Goal: Task Accomplishment & Management: Use online tool/utility

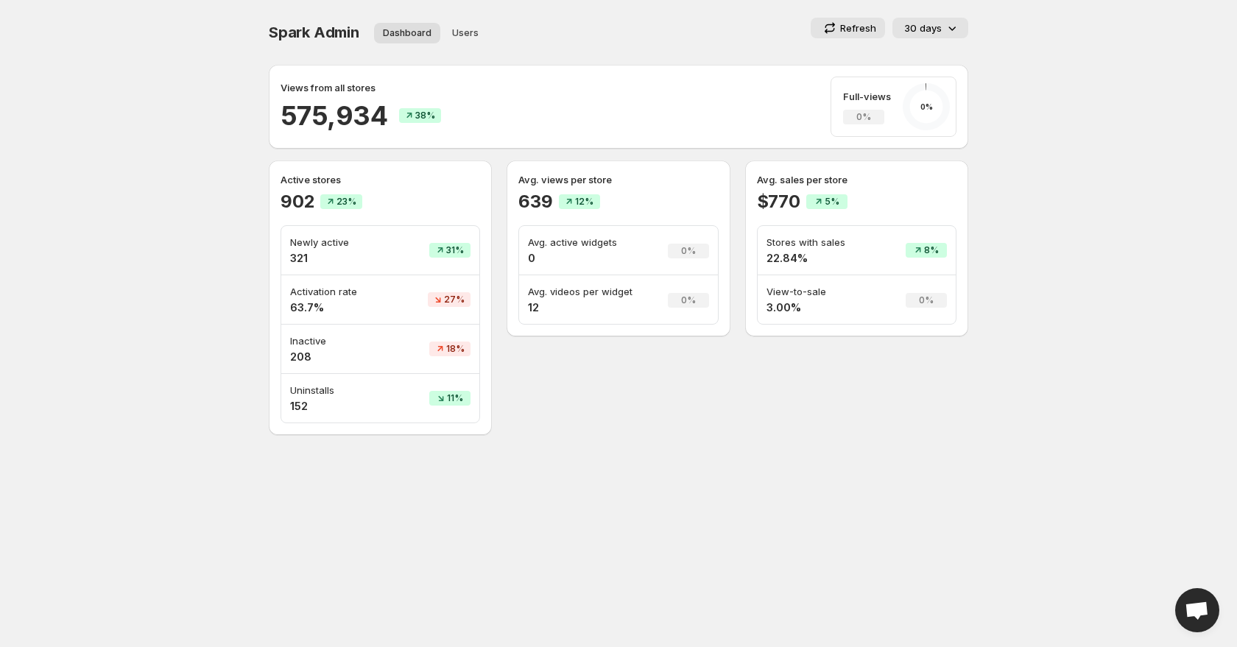
click at [883, 21] on icon at bounding box center [951, 28] width 15 height 15
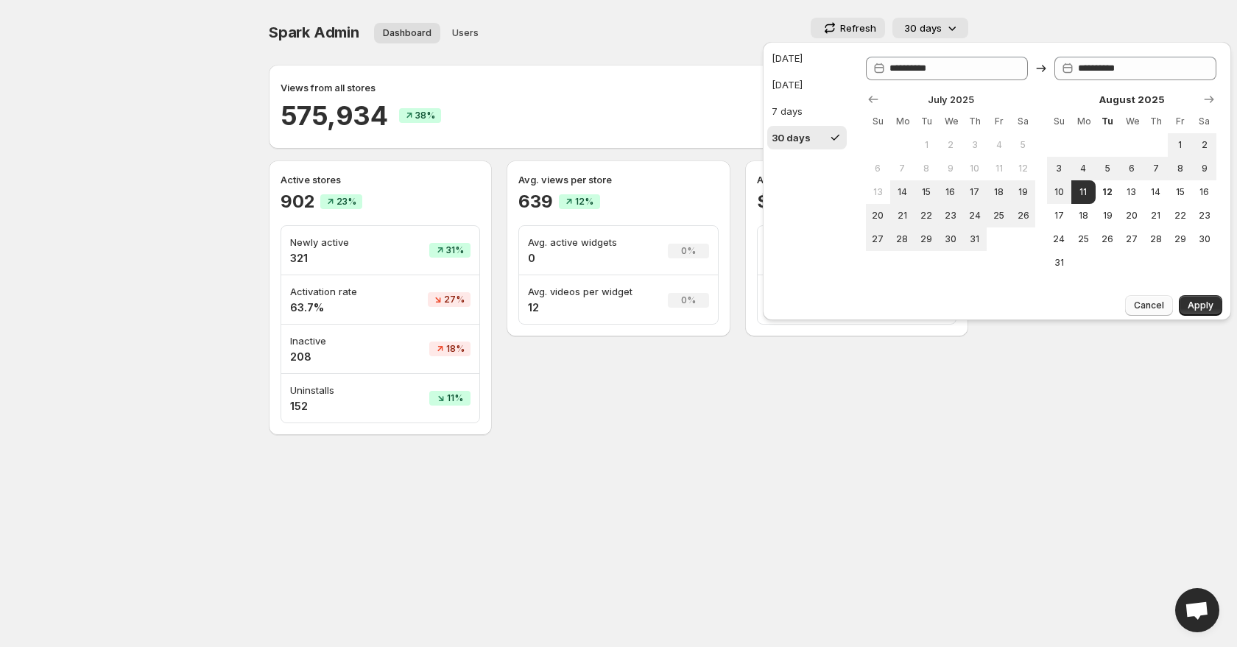
click at [883, 306] on span "Cancel" at bounding box center [1149, 306] width 30 height 12
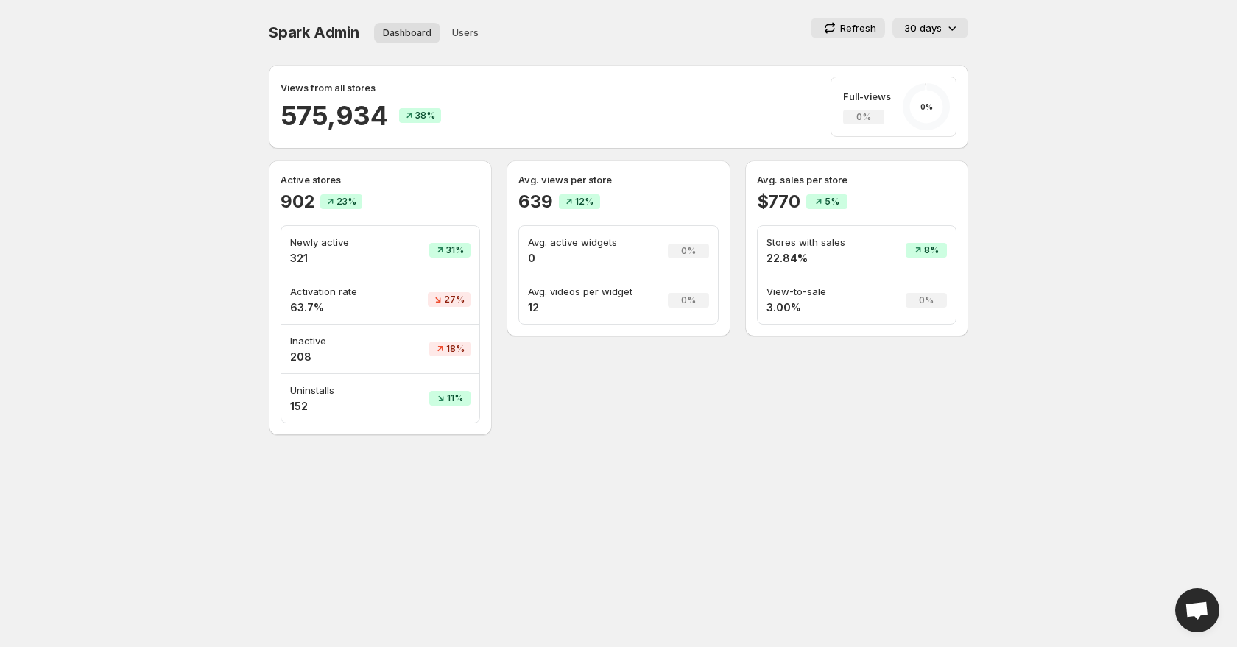
click at [883, 28] on p "30 days" at bounding box center [923, 28] width 38 height 15
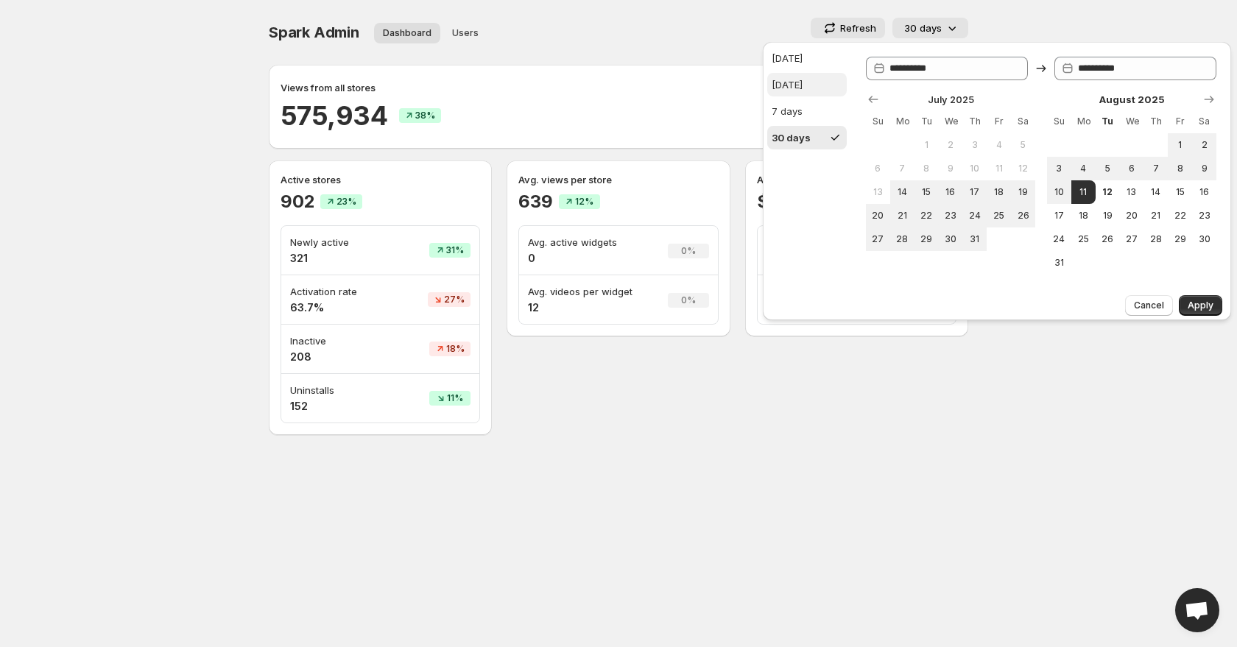
click at [802, 89] on div "[DATE]" at bounding box center [786, 84] width 31 height 15
type input "**********"
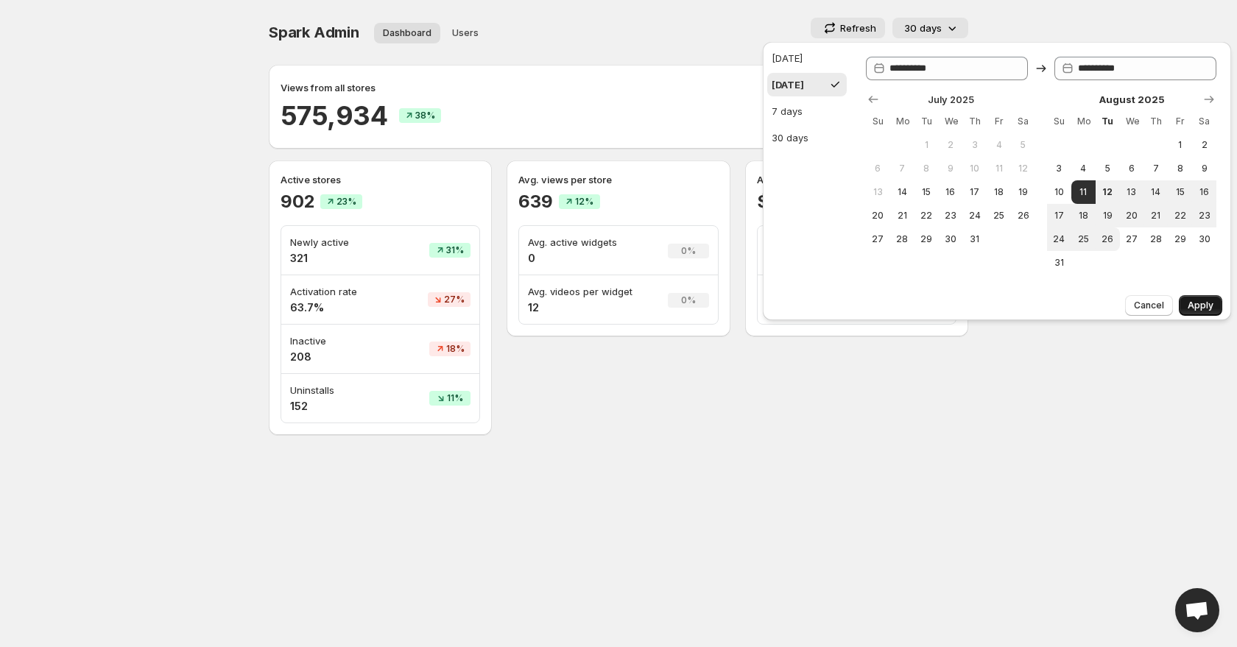
click at [883, 303] on span "Apply" at bounding box center [1200, 306] width 26 height 12
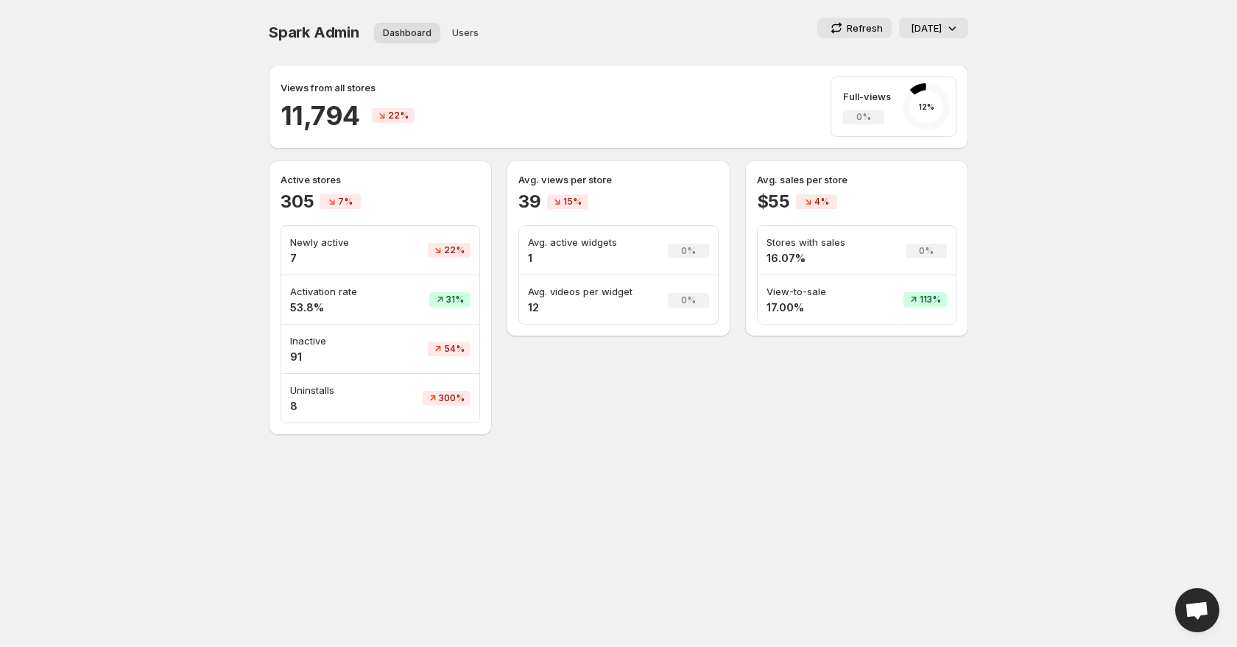
click at [847, 26] on p "Refresh" at bounding box center [865, 28] width 36 height 15
click at [883, 29] on div "[DATE]" at bounding box center [935, 28] width 49 height 15
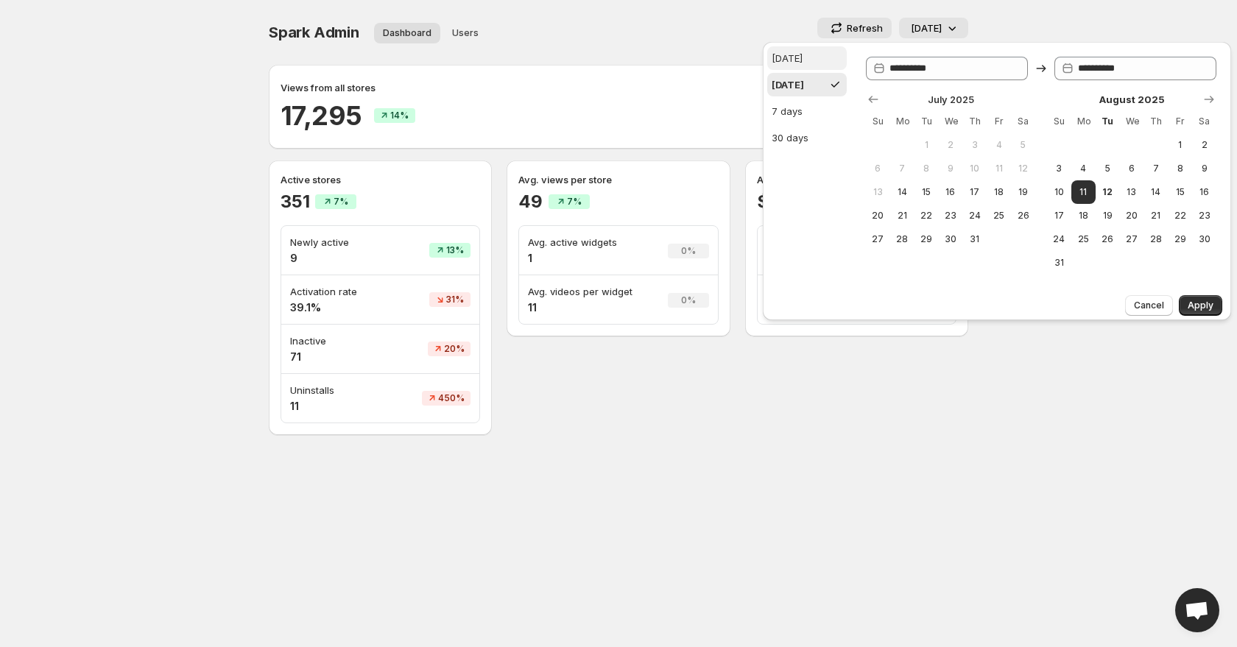
click at [829, 56] on button "[DATE]" at bounding box center [807, 58] width 80 height 24
type input "**********"
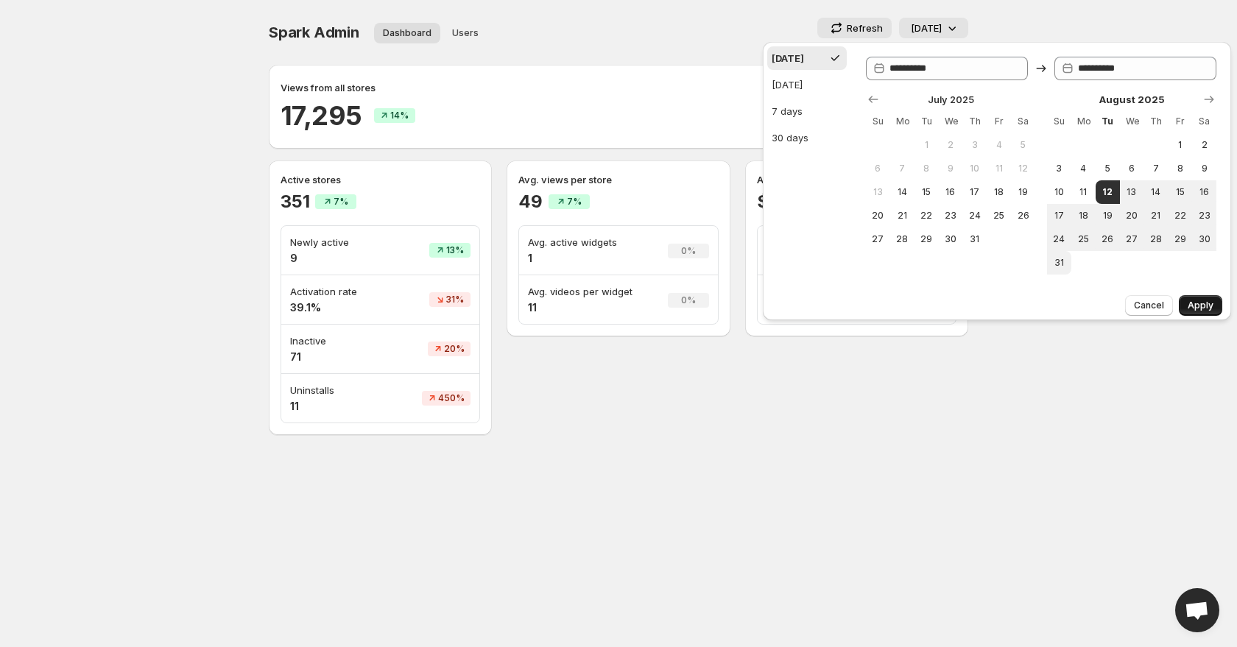
click at [883, 295] on button "Apply" at bounding box center [1200, 305] width 43 height 21
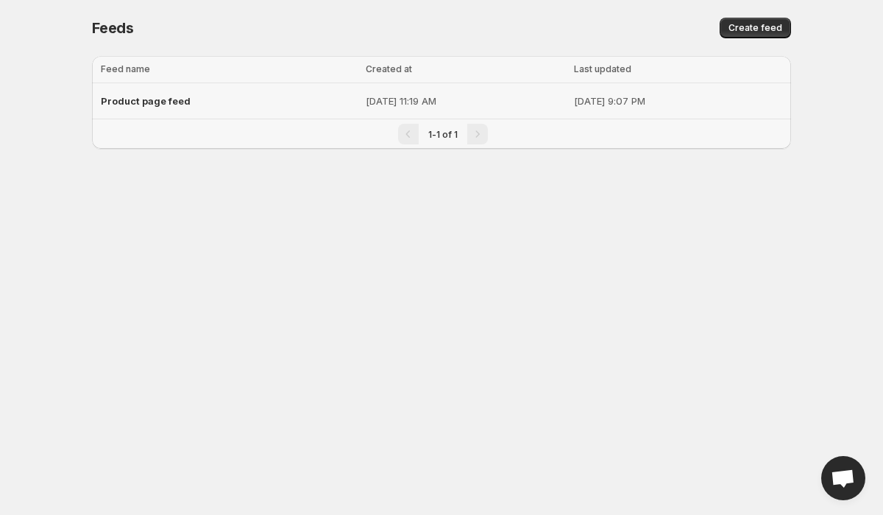
click at [185, 95] on span "Product page feed" at bounding box center [146, 101] width 90 height 12
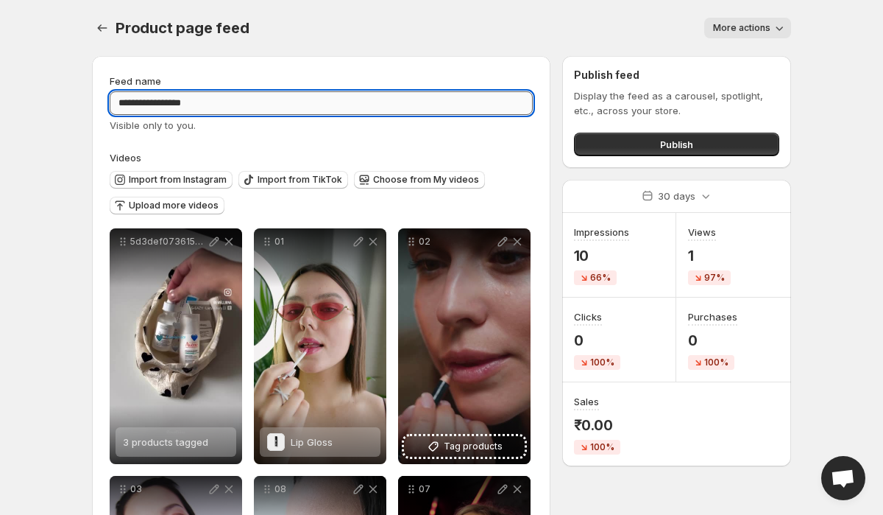
click at [131, 103] on input "**********" at bounding box center [321, 103] width 423 height 24
type input "**********"
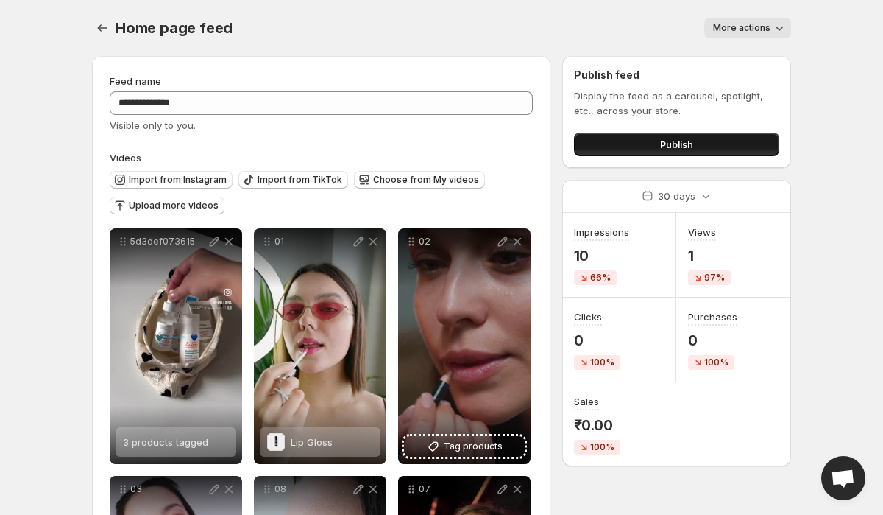
click at [626, 144] on button "Publish" at bounding box center [676, 145] width 205 height 24
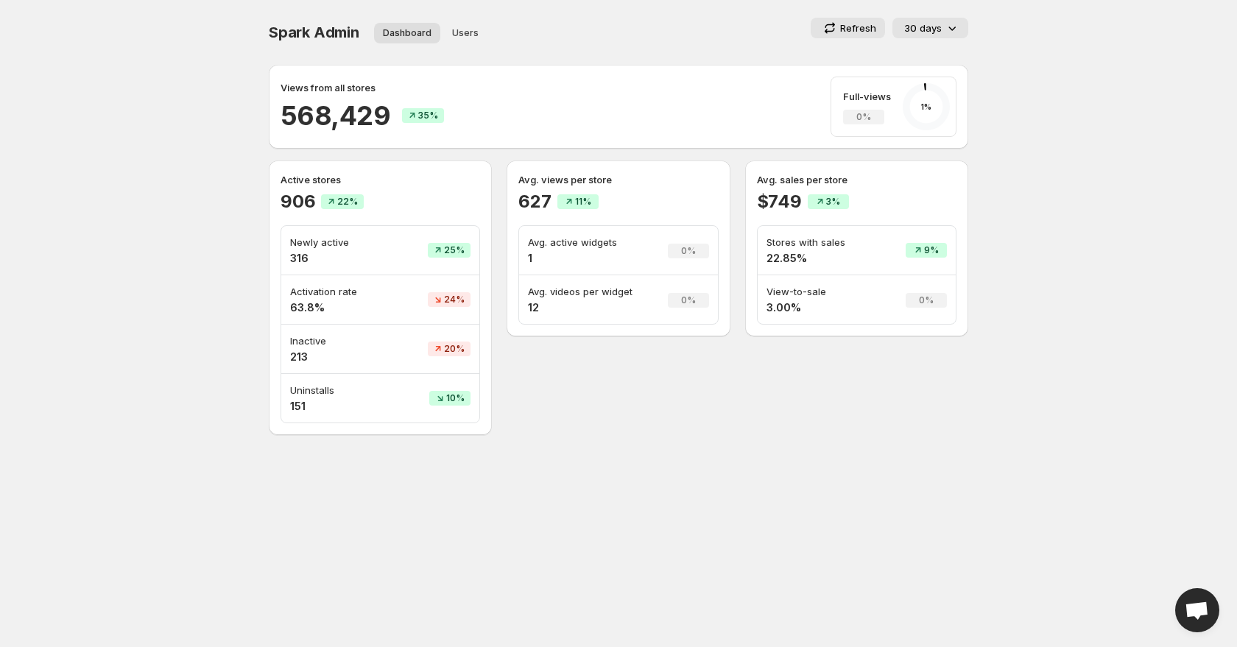
click at [932, 32] on p "30 days" at bounding box center [923, 28] width 38 height 15
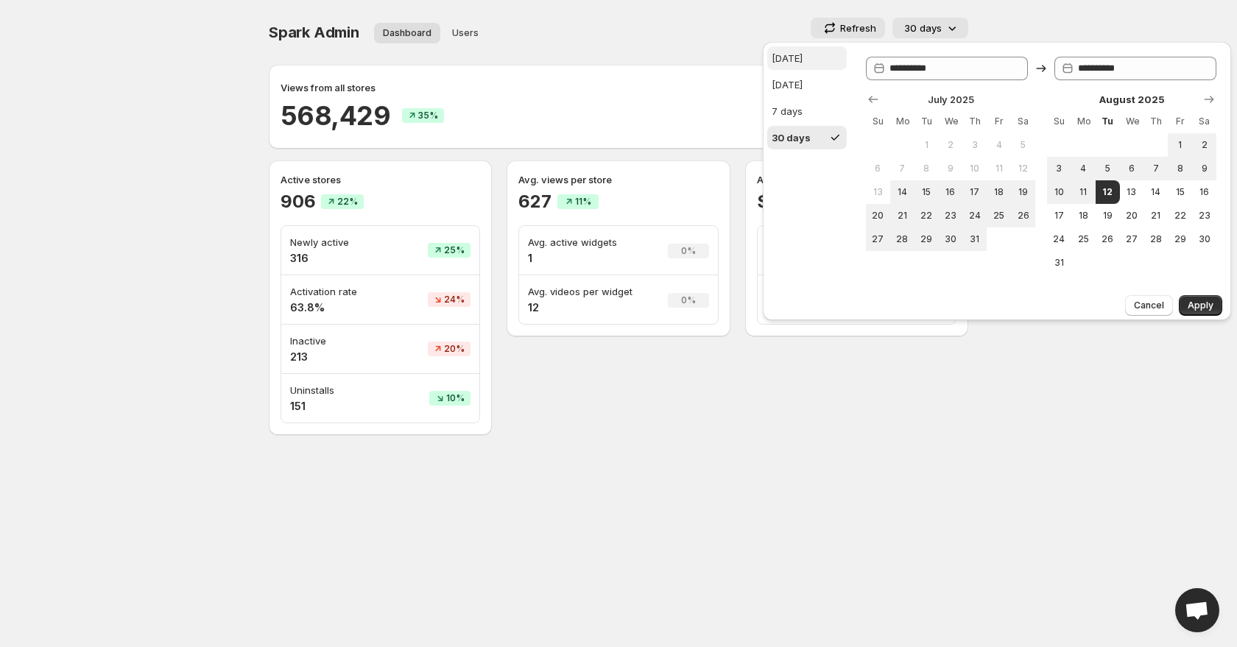
click at [797, 54] on div "[DATE]" at bounding box center [786, 58] width 31 height 15
type input "**********"
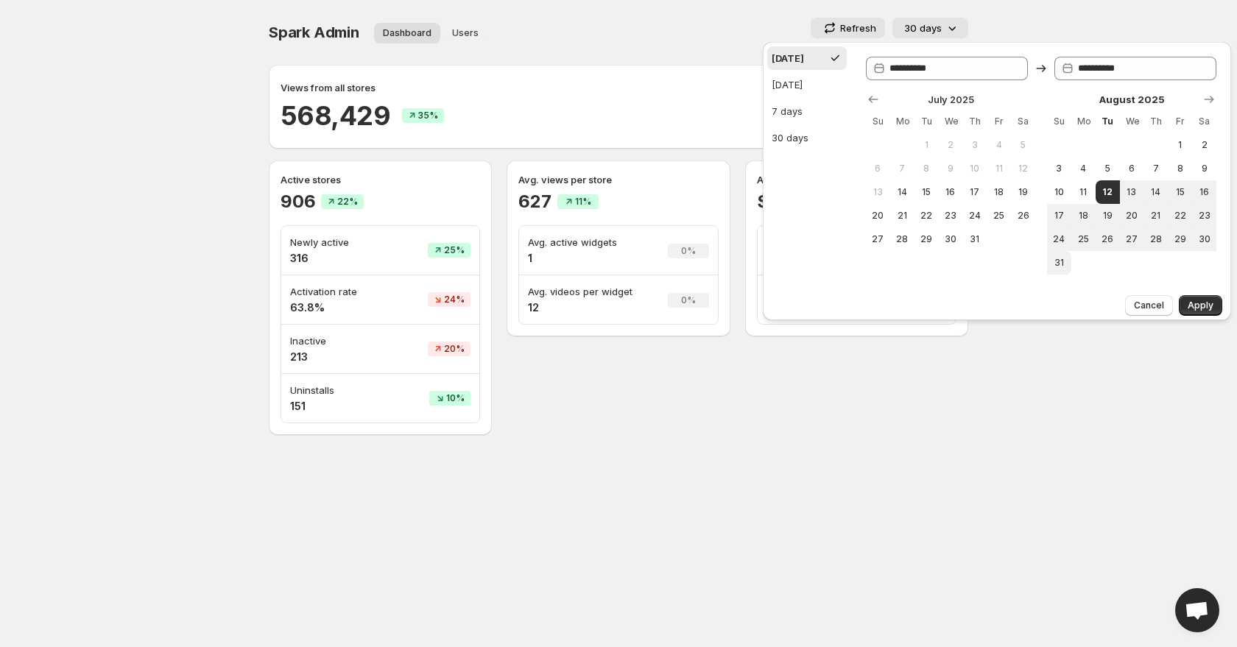
click at [1196, 292] on div "Cancel Apply" at bounding box center [997, 304] width 468 height 31
click at [1198, 311] on span "Apply" at bounding box center [1200, 306] width 26 height 12
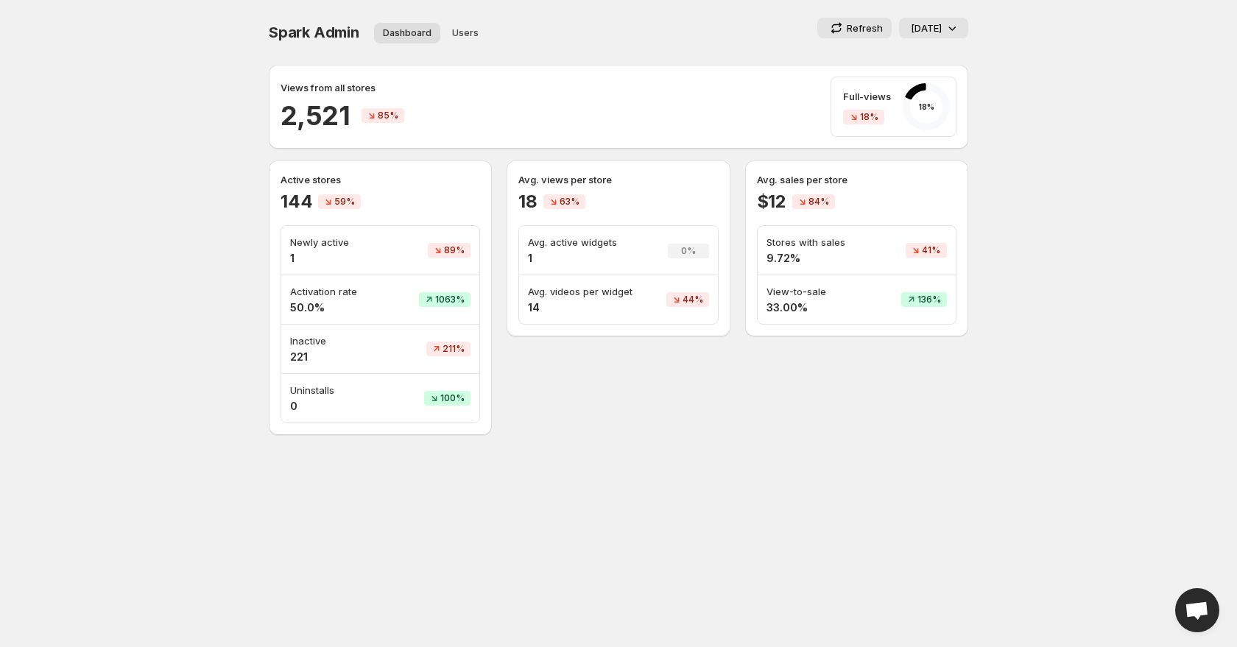
click at [290, 257] on h4 "1" at bounding box center [335, 258] width 91 height 15
click at [299, 250] on div "Newly active 1" at bounding box center [335, 250] width 91 height 31
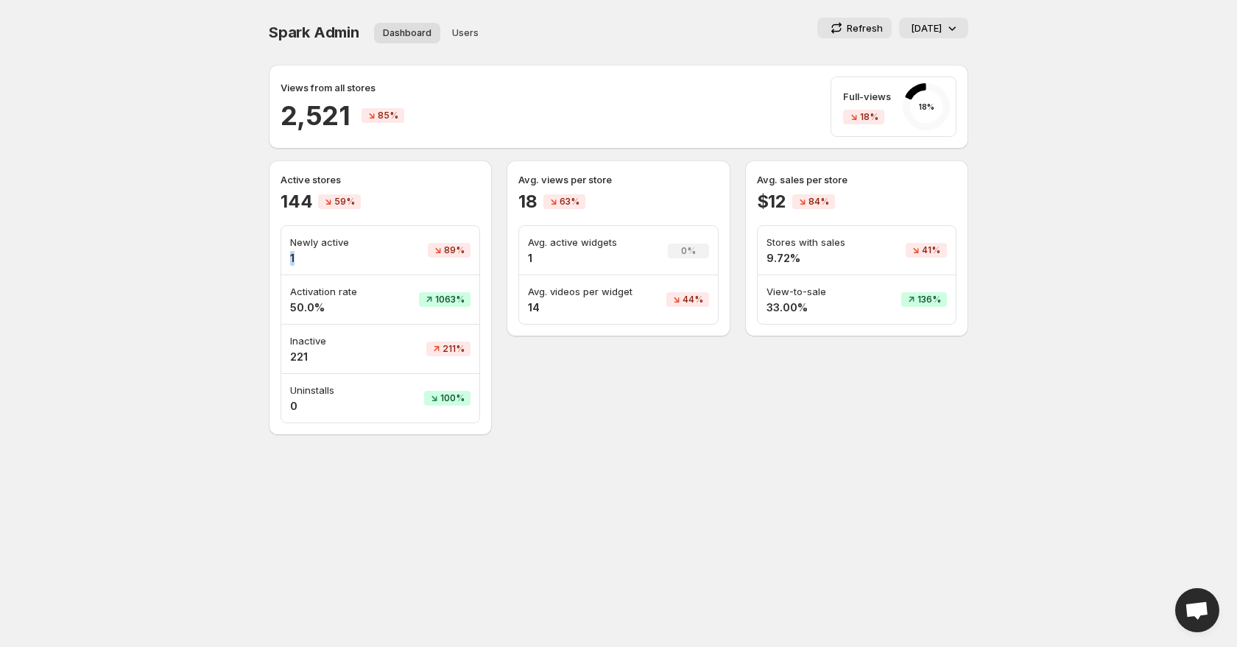
click at [294, 256] on h4 "1" at bounding box center [335, 258] width 91 height 15
click at [292, 260] on h4 "1" at bounding box center [335, 258] width 91 height 15
click at [300, 307] on h4 "50.0%" at bounding box center [335, 307] width 91 height 15
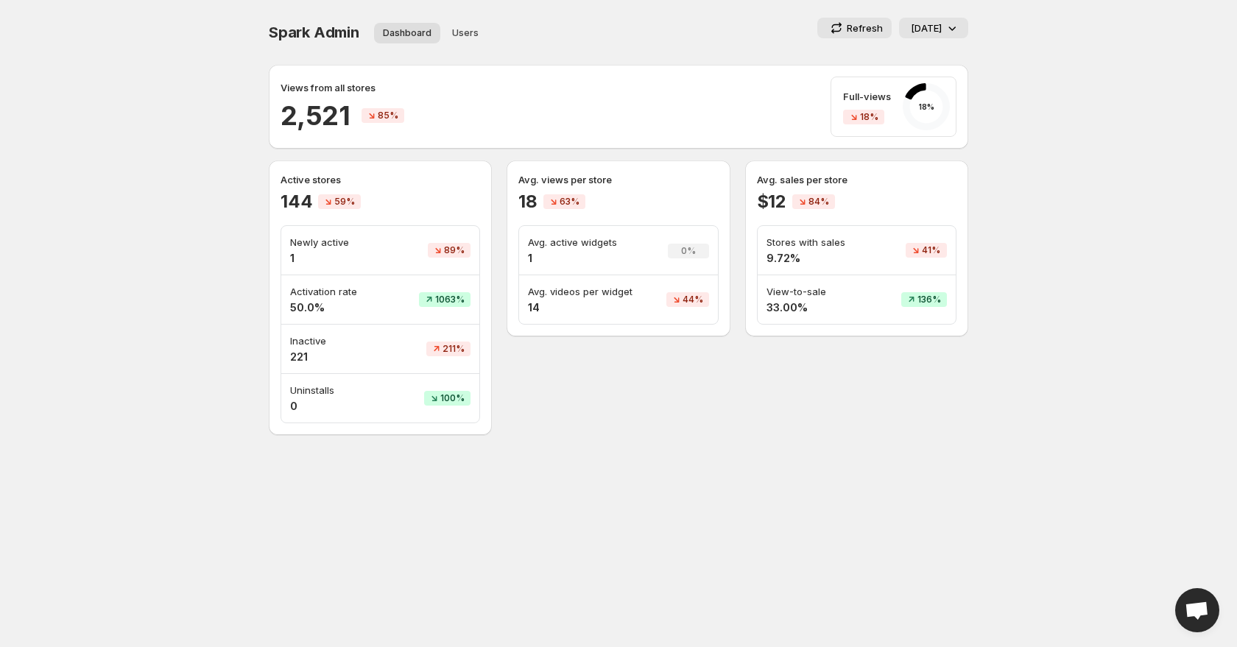
click at [300, 307] on h4 "50.0%" at bounding box center [335, 307] width 91 height 15
click at [306, 307] on h4 "50.0%" at bounding box center [335, 307] width 91 height 15
click at [316, 293] on p "Activation rate" at bounding box center [335, 291] width 91 height 15
drag, startPoint x: 289, startPoint y: 255, endPoint x: 296, endPoint y: 261, distance: 8.9
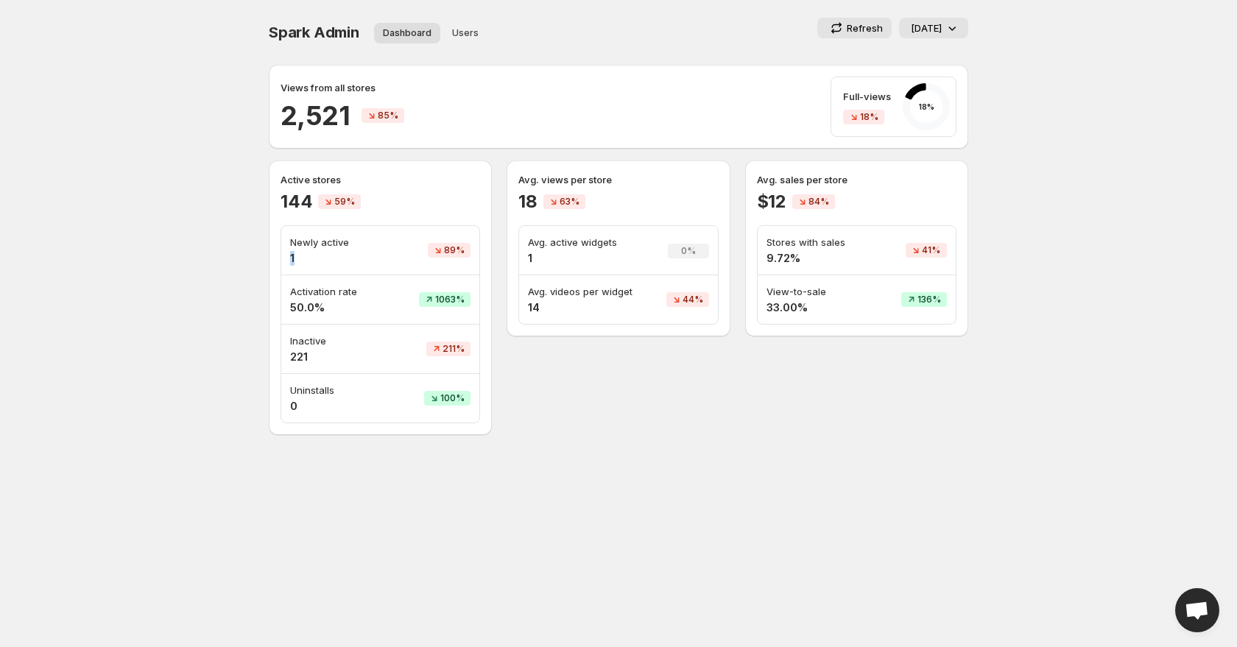
click at [296, 261] on h4 "1" at bounding box center [335, 258] width 91 height 15
click at [311, 248] on p "Newly active" at bounding box center [335, 242] width 91 height 15
drag, startPoint x: 290, startPoint y: 308, endPoint x: 324, endPoint y: 308, distance: 33.9
click at [324, 308] on h4 "50.0%" at bounding box center [335, 307] width 91 height 15
click at [951, 32] on icon at bounding box center [951, 28] width 15 height 15
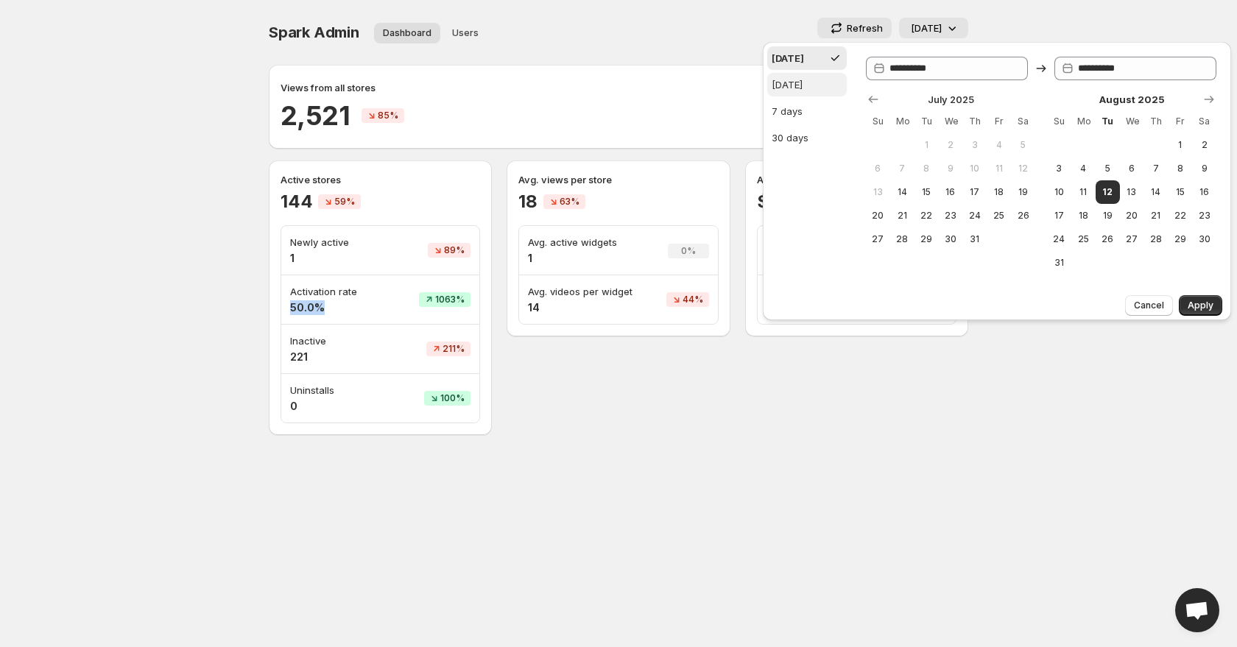
click at [822, 87] on button "[DATE]" at bounding box center [807, 85] width 80 height 24
type input "**********"
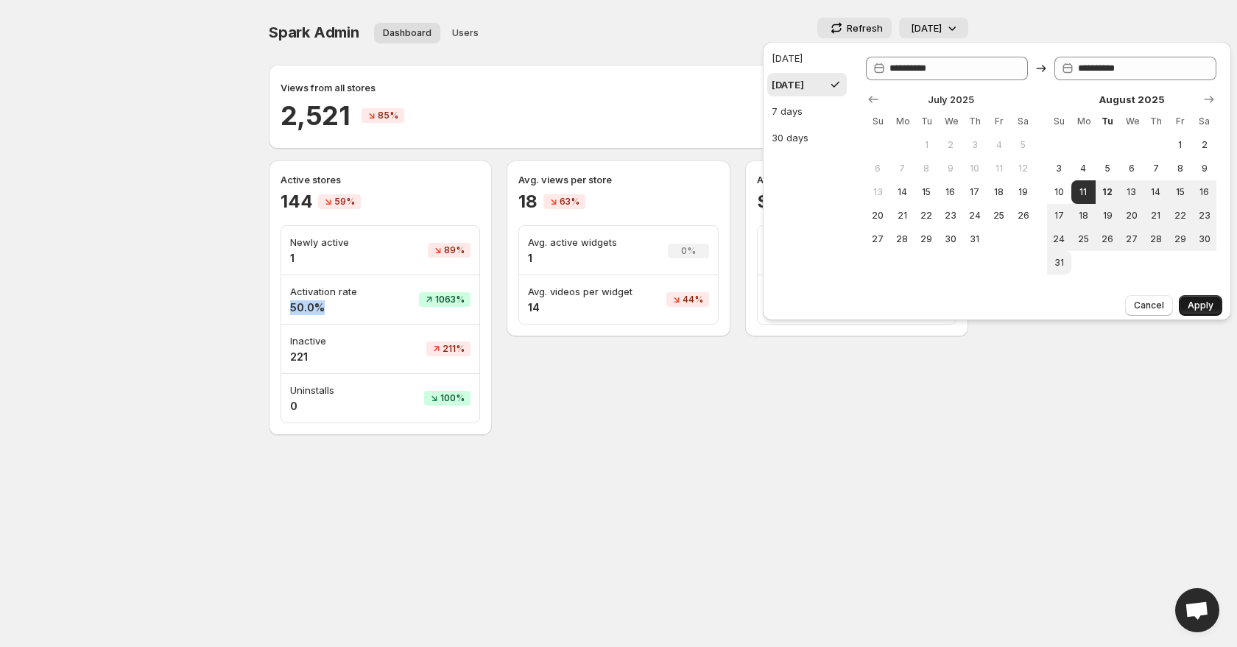
click at [1208, 313] on button "Apply" at bounding box center [1200, 305] width 43 height 21
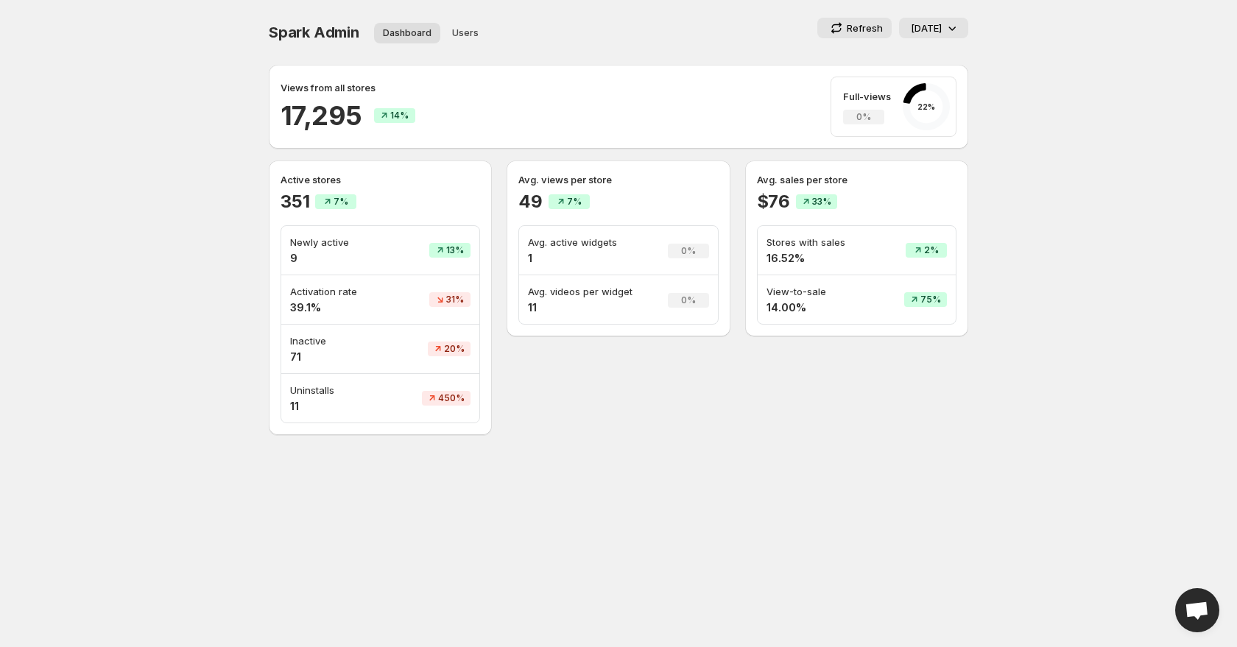
click at [927, 24] on p "[DATE]" at bounding box center [926, 28] width 31 height 15
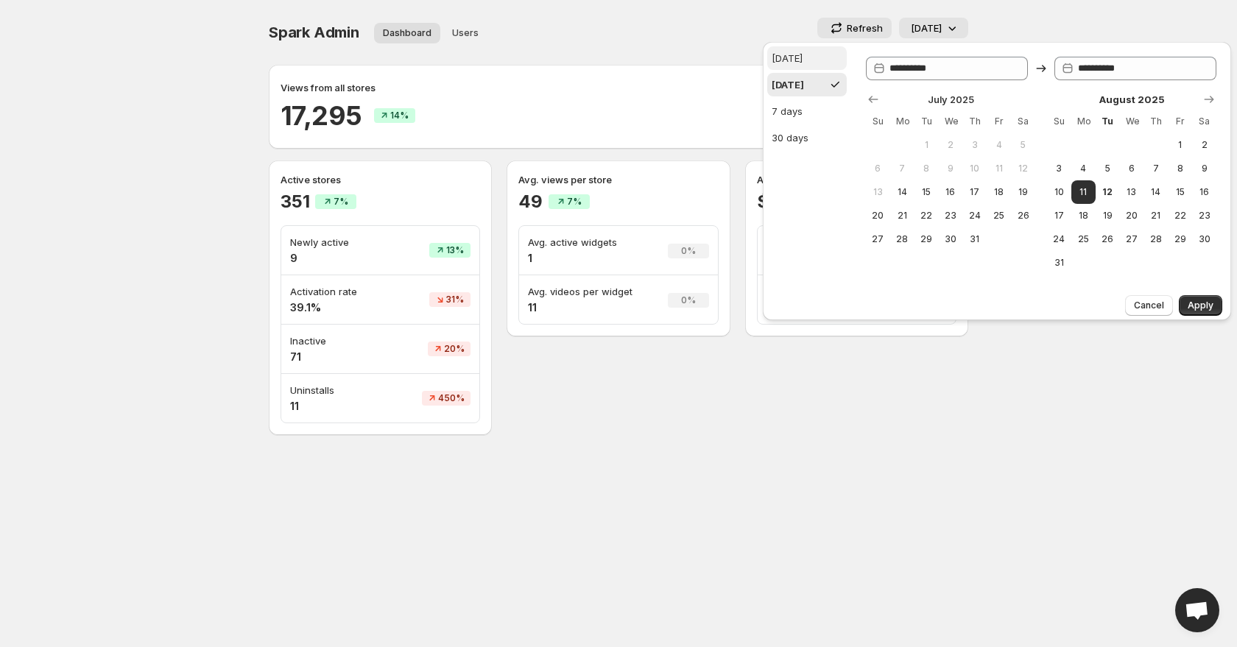
click at [819, 65] on button "[DATE]" at bounding box center [807, 58] width 80 height 24
type input "**********"
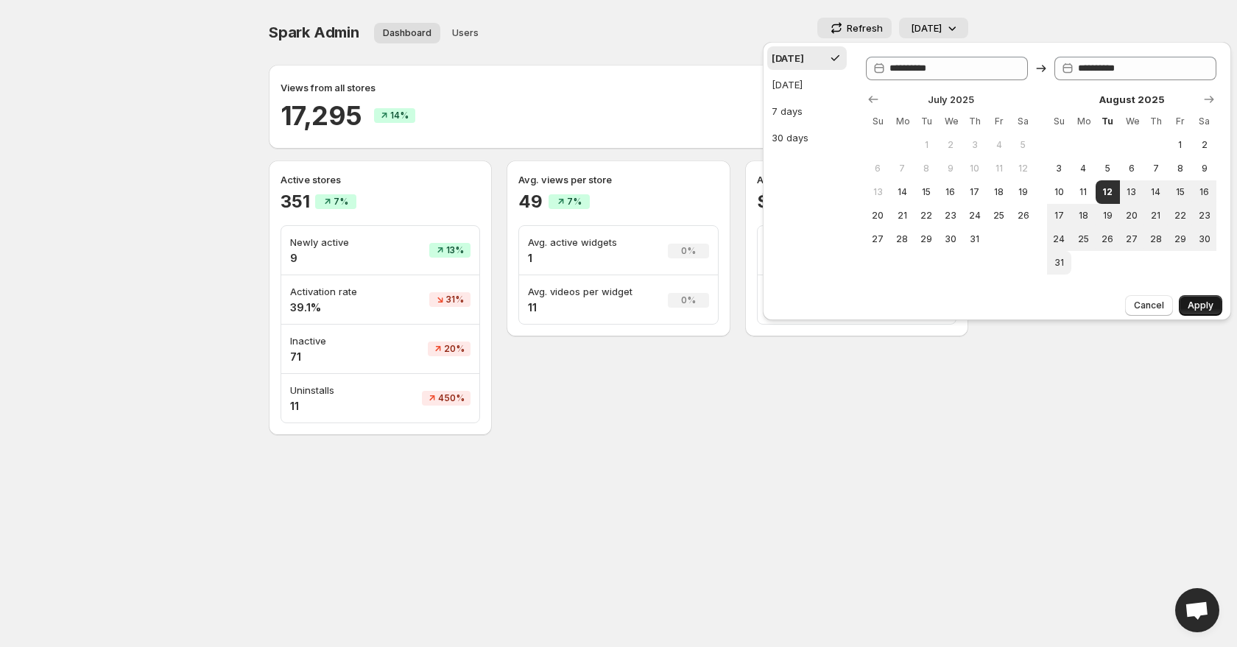
click at [1195, 301] on span "Apply" at bounding box center [1200, 306] width 26 height 12
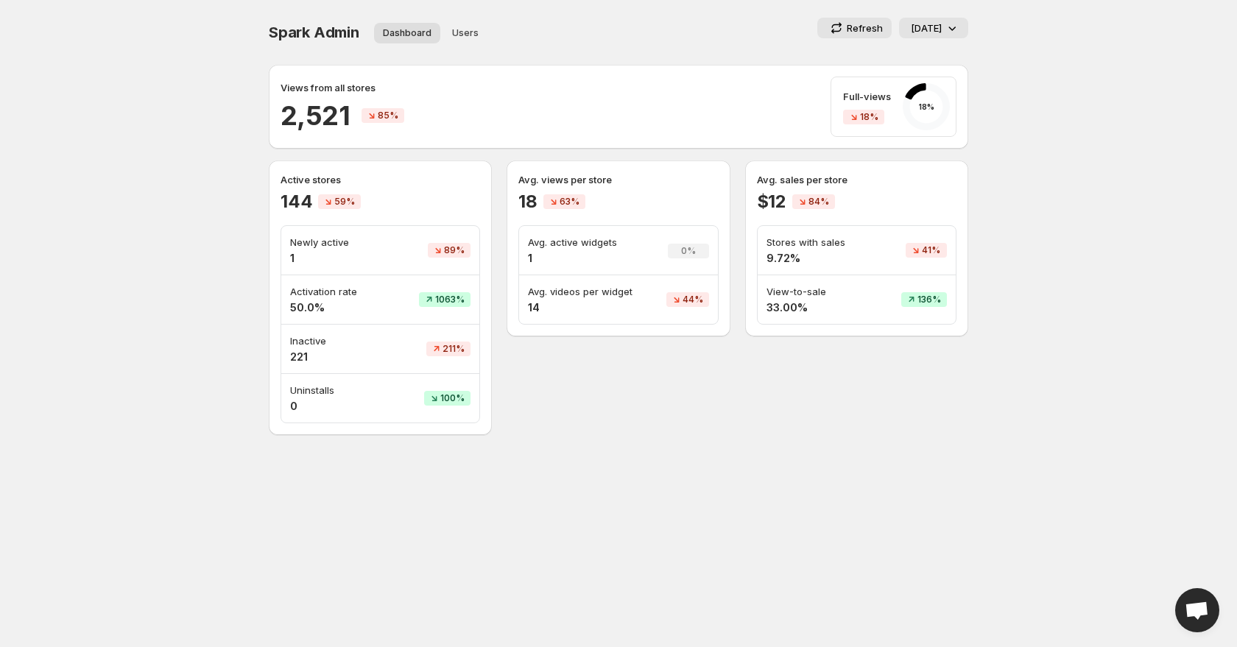
click at [319, 308] on h4 "50.0%" at bounding box center [335, 307] width 91 height 15
click at [149, 174] on body "Home Feeds Videos Subscription Settings Spark Admin. This page is ready Spark A…" at bounding box center [618, 323] width 1237 height 647
click at [324, 333] on p "Inactive" at bounding box center [335, 340] width 91 height 15
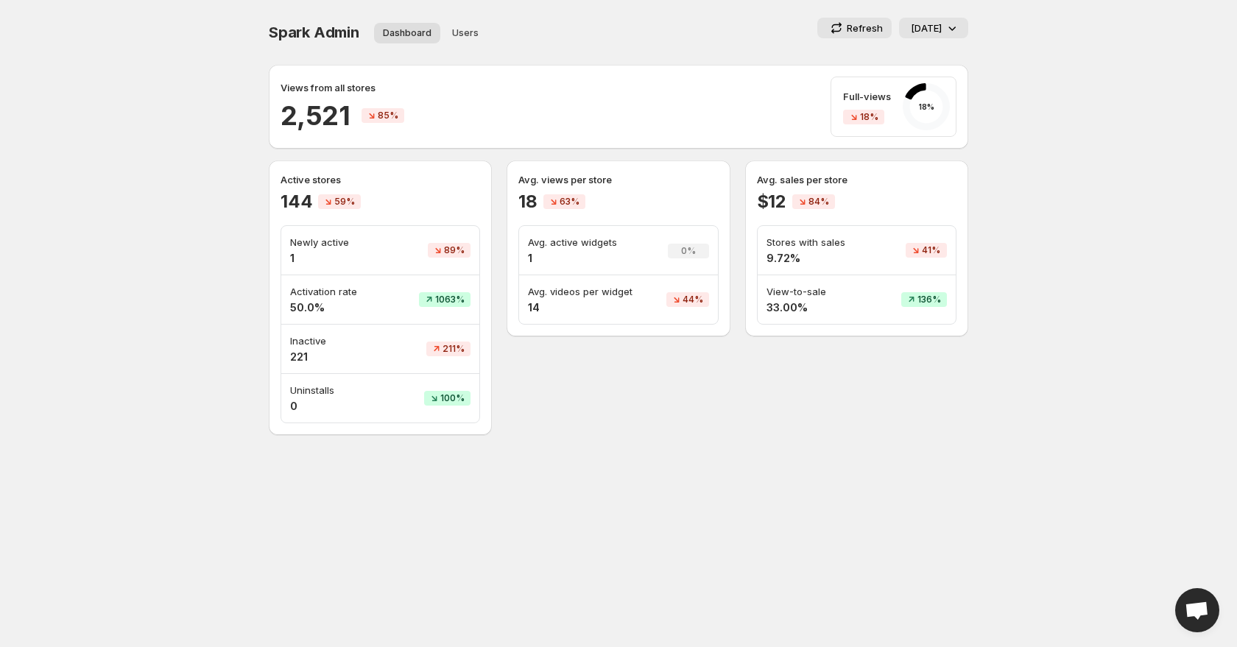
click at [324, 333] on p "Inactive" at bounding box center [335, 340] width 91 height 15
click at [322, 247] on p "Newly active" at bounding box center [335, 242] width 91 height 15
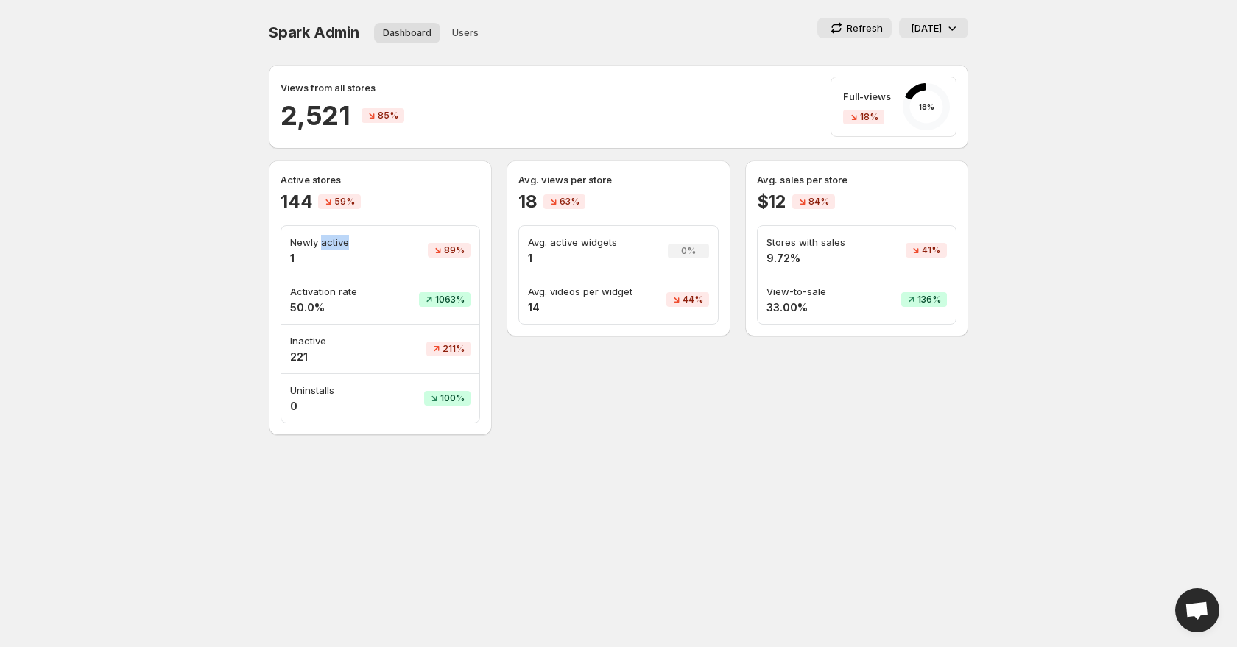
click at [322, 247] on p "Newly active" at bounding box center [335, 242] width 91 height 15
click at [302, 350] on h4 "221" at bounding box center [335, 357] width 91 height 15
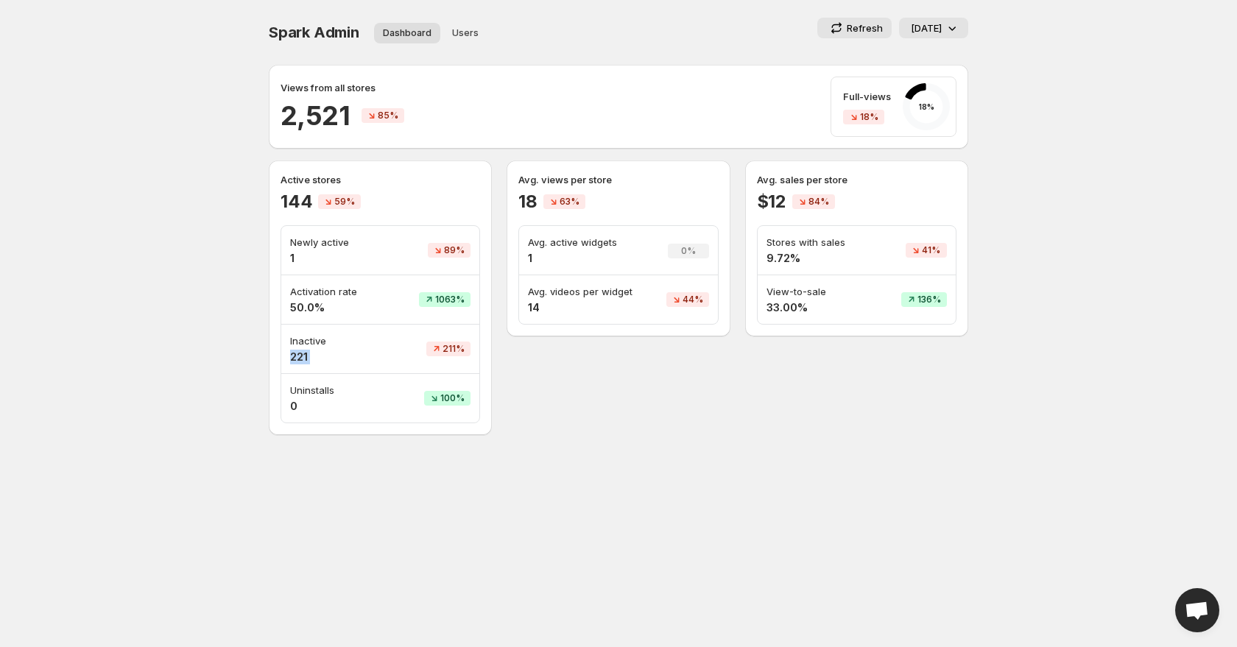
click at [923, 30] on p "[DATE]" at bounding box center [926, 28] width 31 height 15
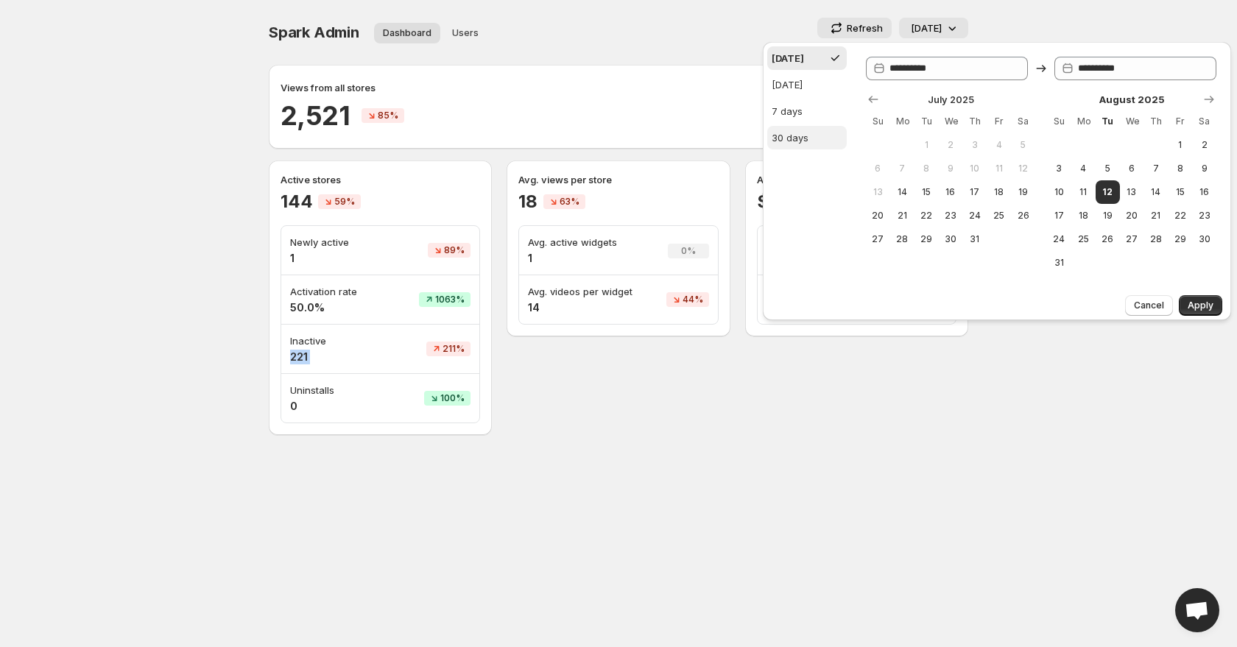
click at [797, 138] on div "30 days" at bounding box center [789, 137] width 37 height 15
type input "**********"
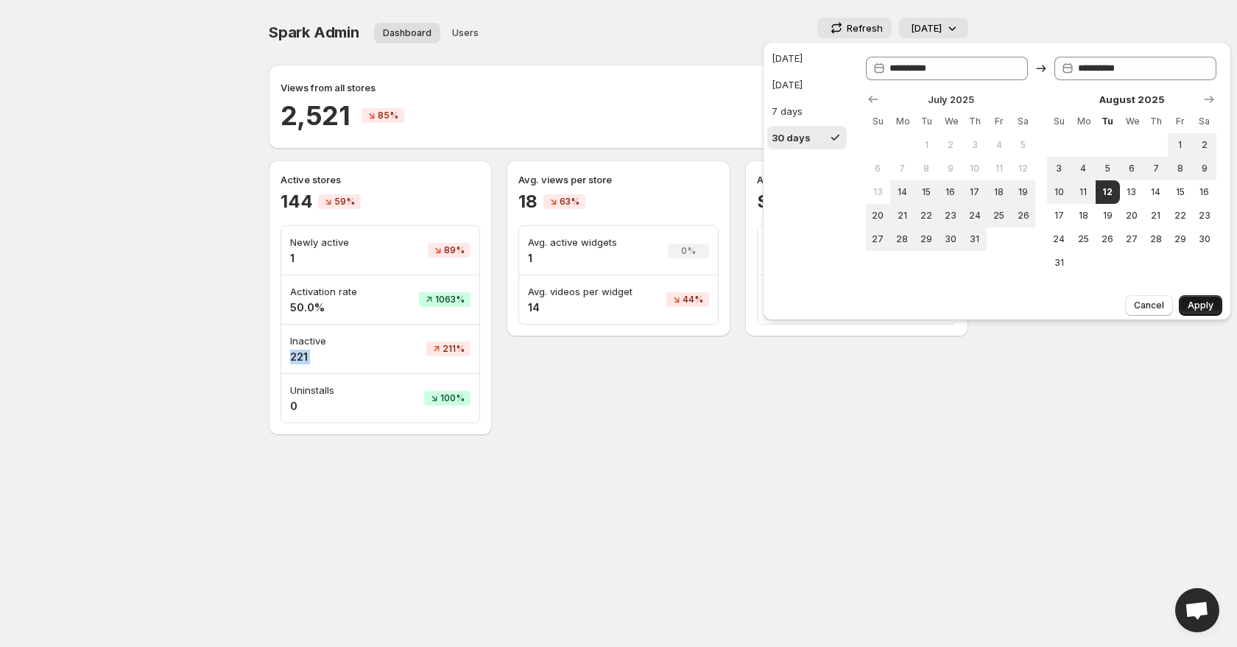
click at [1200, 301] on span "Apply" at bounding box center [1200, 306] width 26 height 12
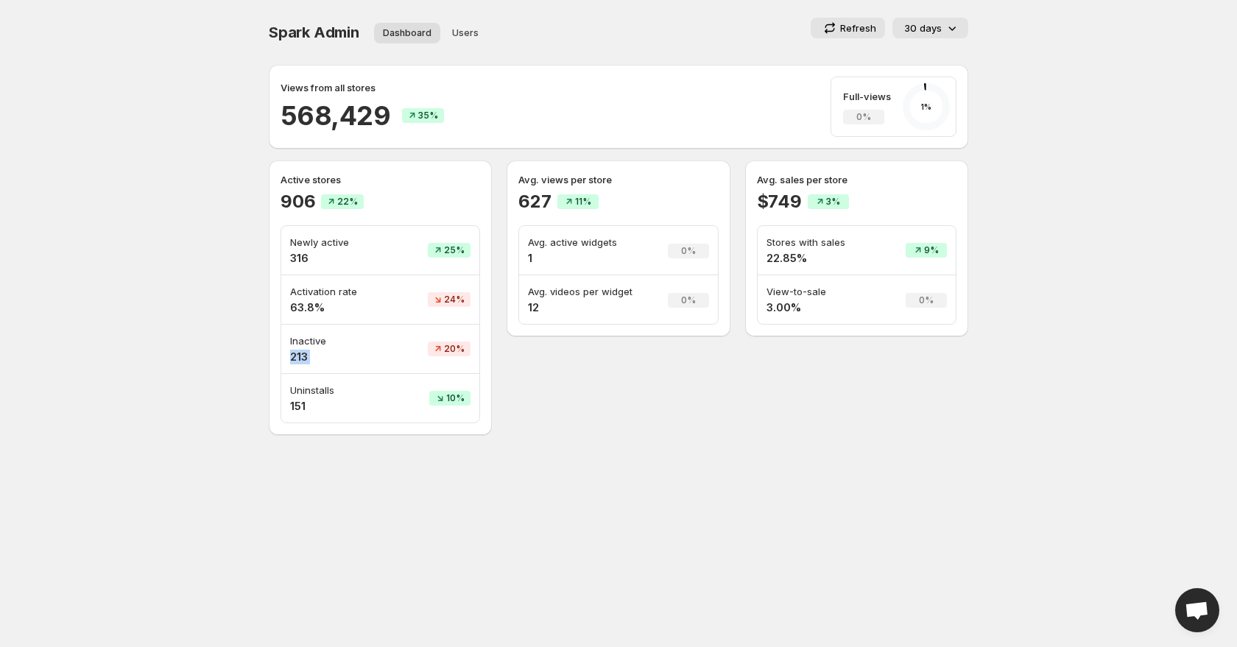
click at [560, 357] on div "Avg. views per store 627 11% Avg. active widgets 1 0% Avg. videos per widget 12…" at bounding box center [617, 297] width 223 height 275
click at [292, 350] on h4 "213" at bounding box center [339, 357] width 98 height 15
click at [299, 353] on h4 "213" at bounding box center [339, 357] width 98 height 15
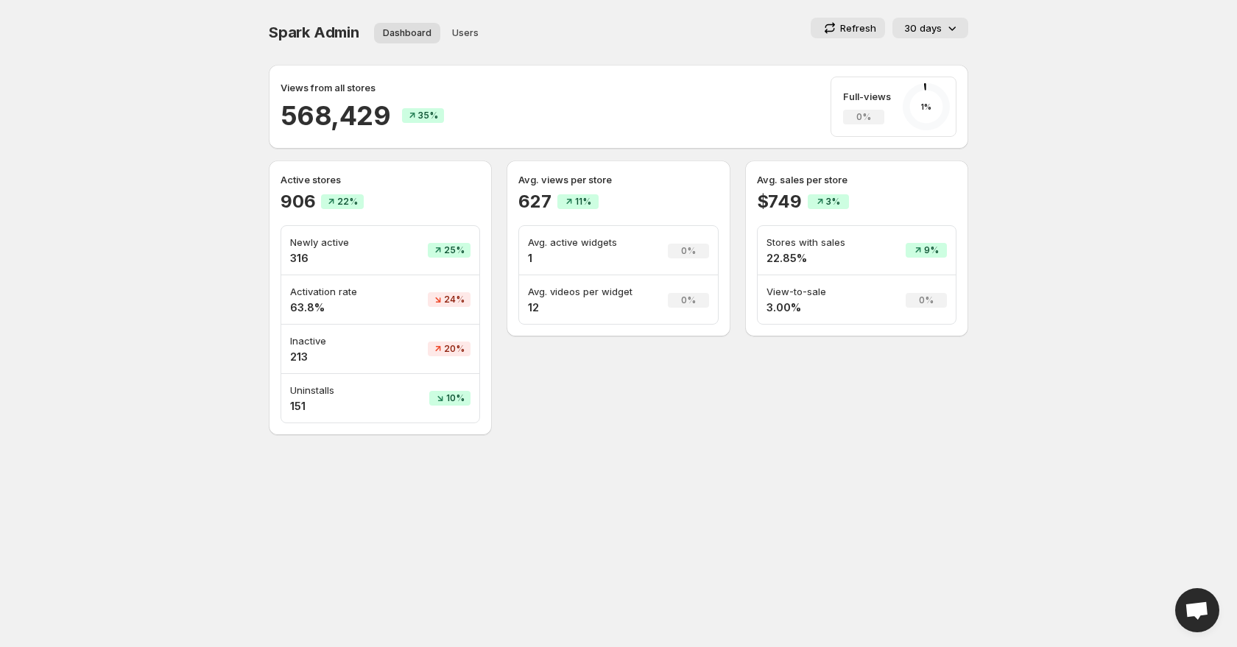
click at [299, 353] on h4 "213" at bounding box center [339, 357] width 98 height 15
click at [301, 342] on p "Inactive" at bounding box center [339, 340] width 98 height 15
click at [285, 354] on td "Inactive 213" at bounding box center [339, 349] width 116 height 49
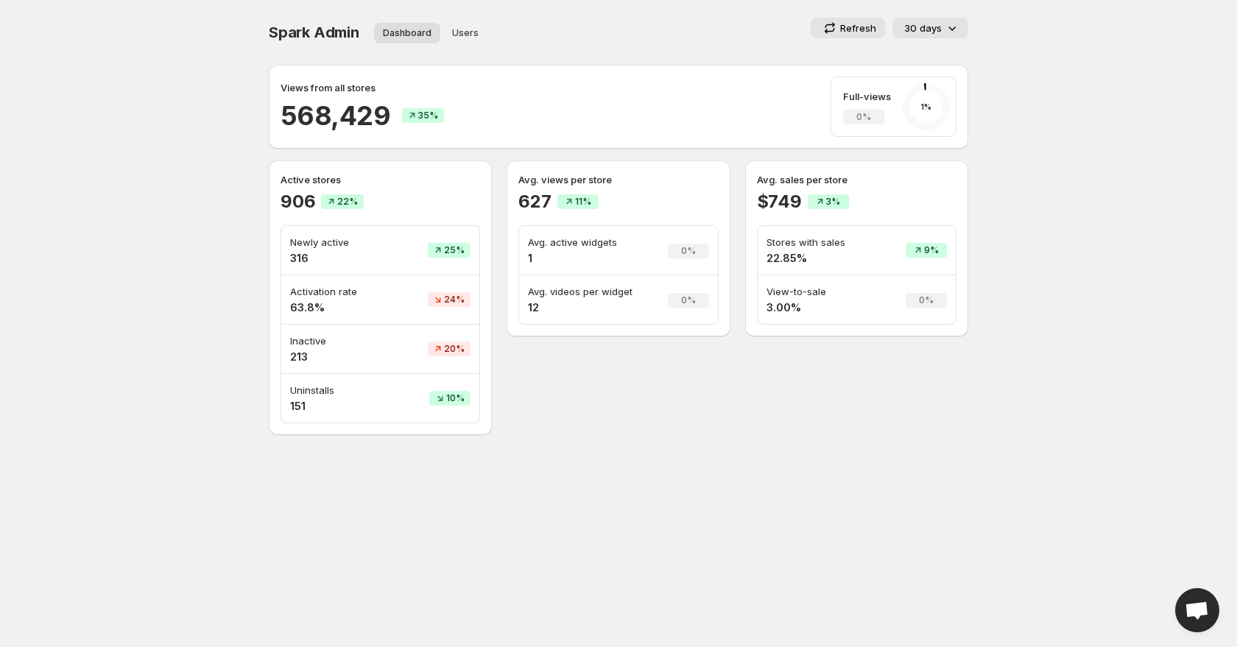
click at [312, 339] on p "Inactive" at bounding box center [339, 340] width 98 height 15
click at [303, 354] on h4 "213" at bounding box center [339, 357] width 98 height 15
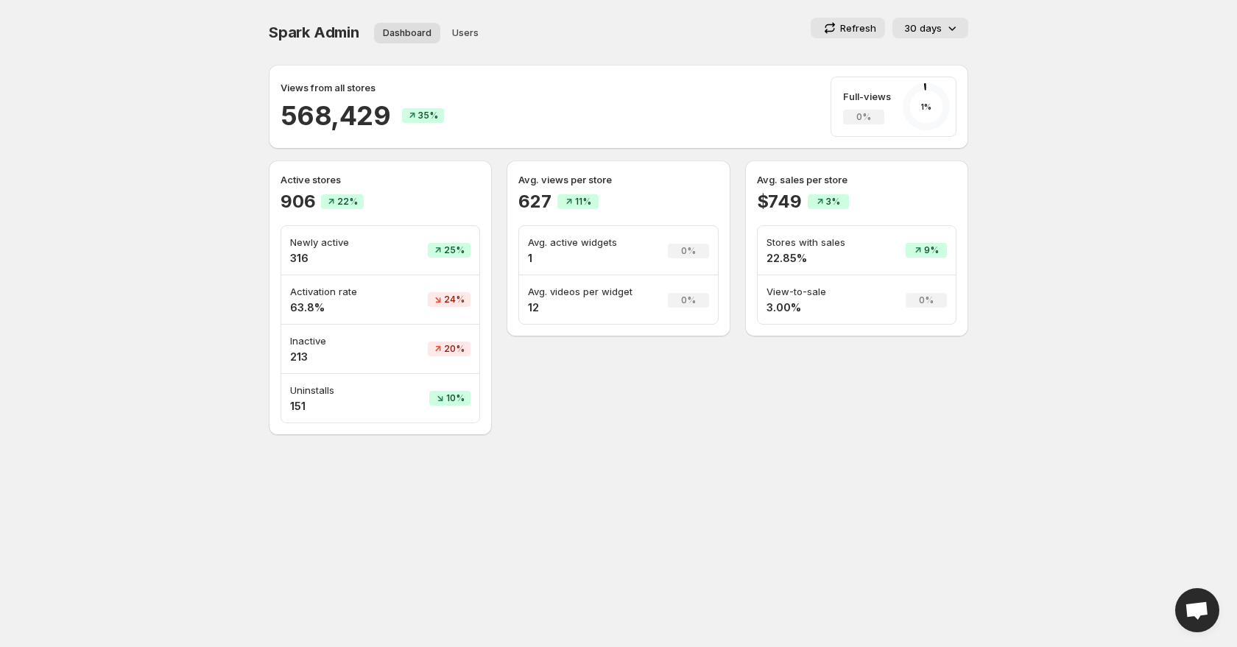
click at [303, 354] on h4 "213" at bounding box center [339, 357] width 98 height 15
click at [289, 359] on td "Inactive 213" at bounding box center [339, 349] width 116 height 49
click at [302, 357] on h4 "213" at bounding box center [339, 357] width 98 height 15
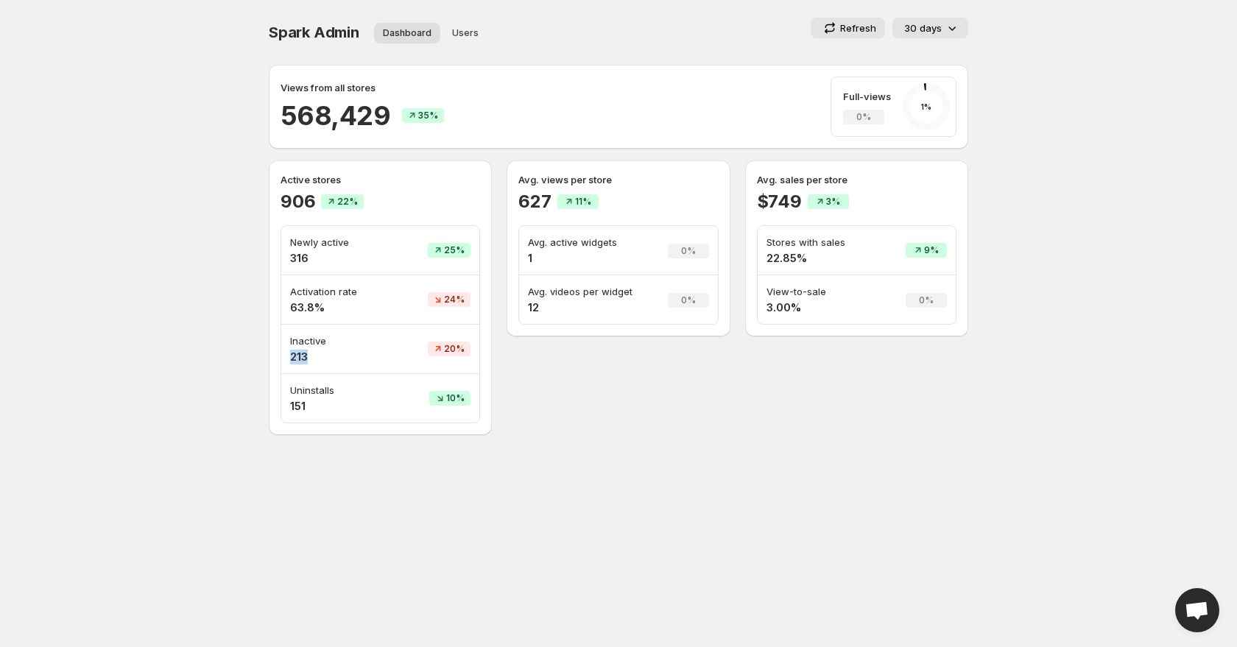
click at [302, 357] on h4 "213" at bounding box center [339, 357] width 98 height 15
click at [301, 361] on h4 "213" at bounding box center [339, 357] width 98 height 15
click at [293, 350] on h4 "213" at bounding box center [339, 357] width 98 height 15
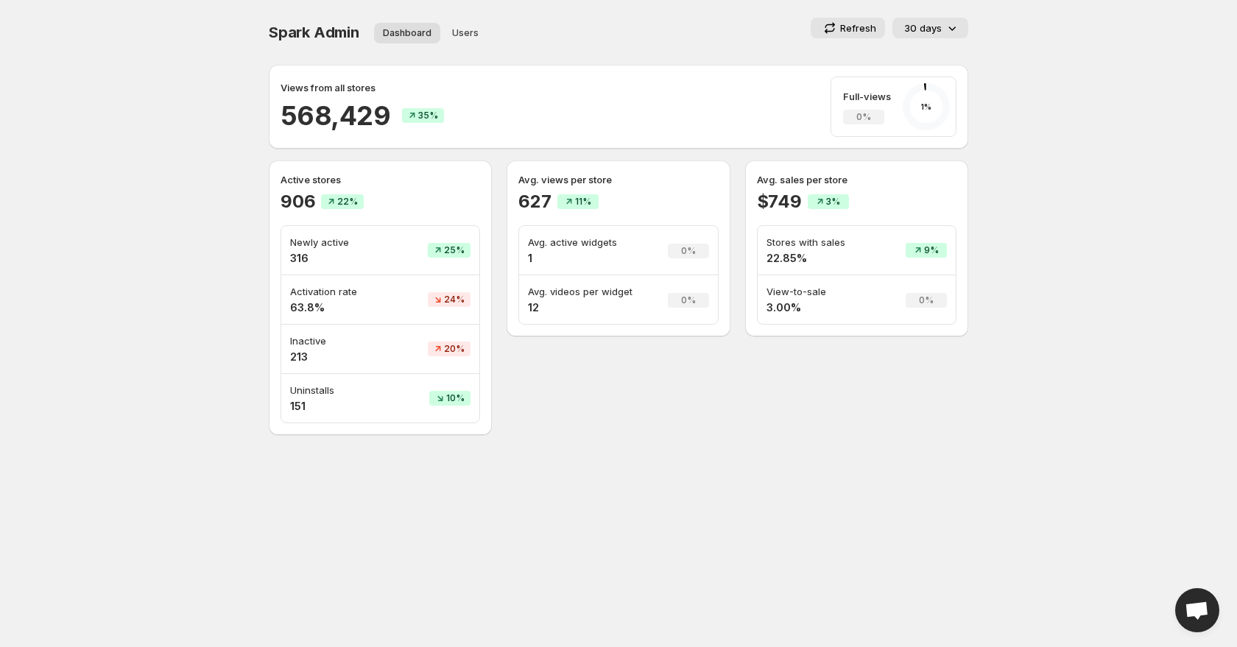
click at [293, 350] on h4 "213" at bounding box center [339, 357] width 98 height 15
click at [292, 342] on p "Inactive" at bounding box center [339, 340] width 98 height 15
drag, startPoint x: 290, startPoint y: 339, endPoint x: 311, endPoint y: 356, distance: 26.8
click at [311, 356] on div "Inactive 213" at bounding box center [339, 348] width 98 height 31
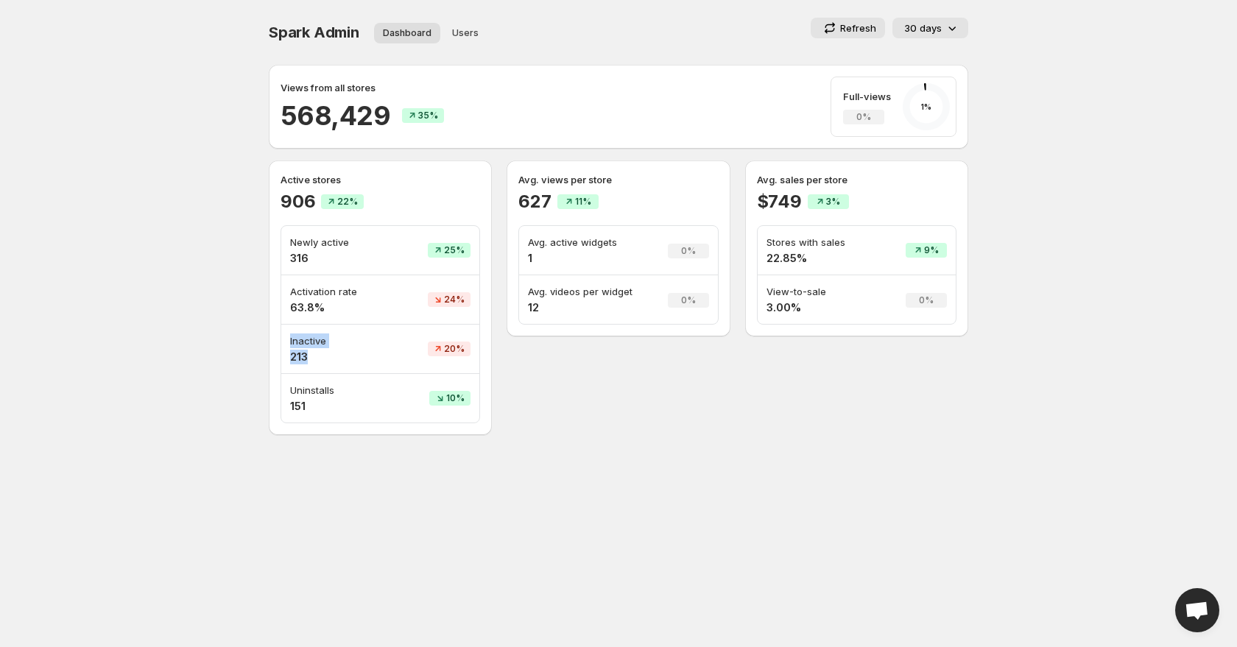
click at [299, 345] on p "Inactive" at bounding box center [339, 340] width 98 height 15
click at [367, 344] on p "Inactive" at bounding box center [339, 340] width 98 height 15
click at [556, 190] on div "627 11%" at bounding box center [618, 202] width 200 height 24
click at [806, 172] on p "Avg. sales per store" at bounding box center [857, 179] width 200 height 15
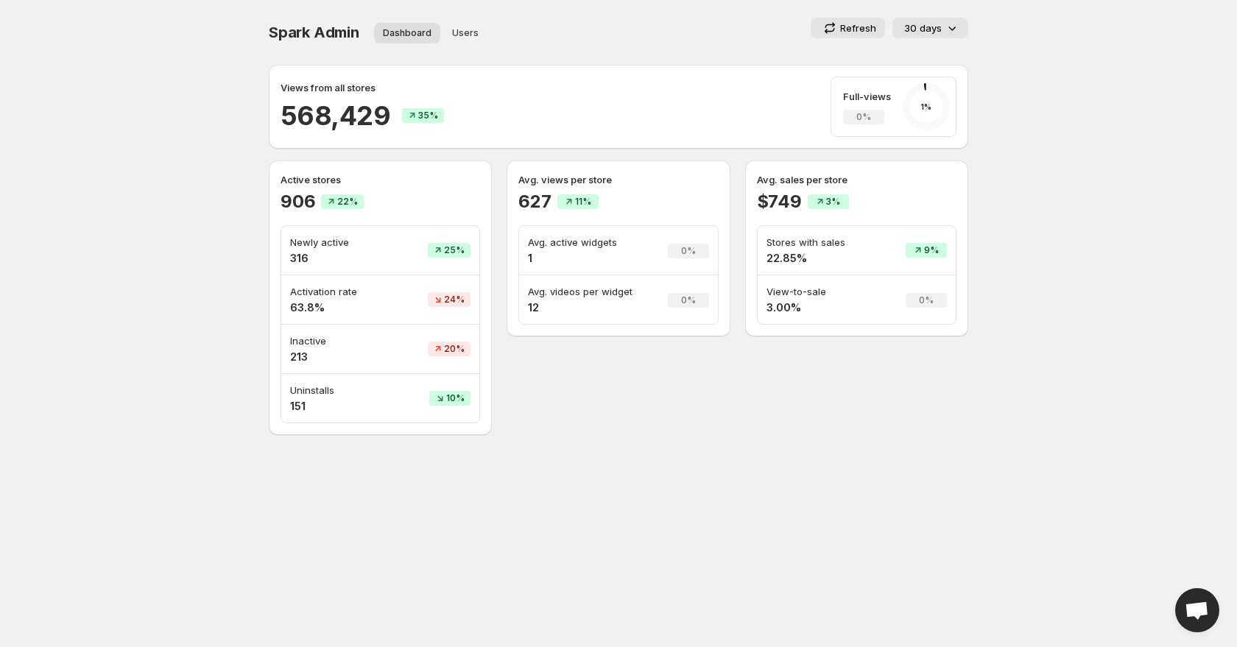
click at [306, 357] on h4 "213" at bounding box center [339, 357] width 98 height 15
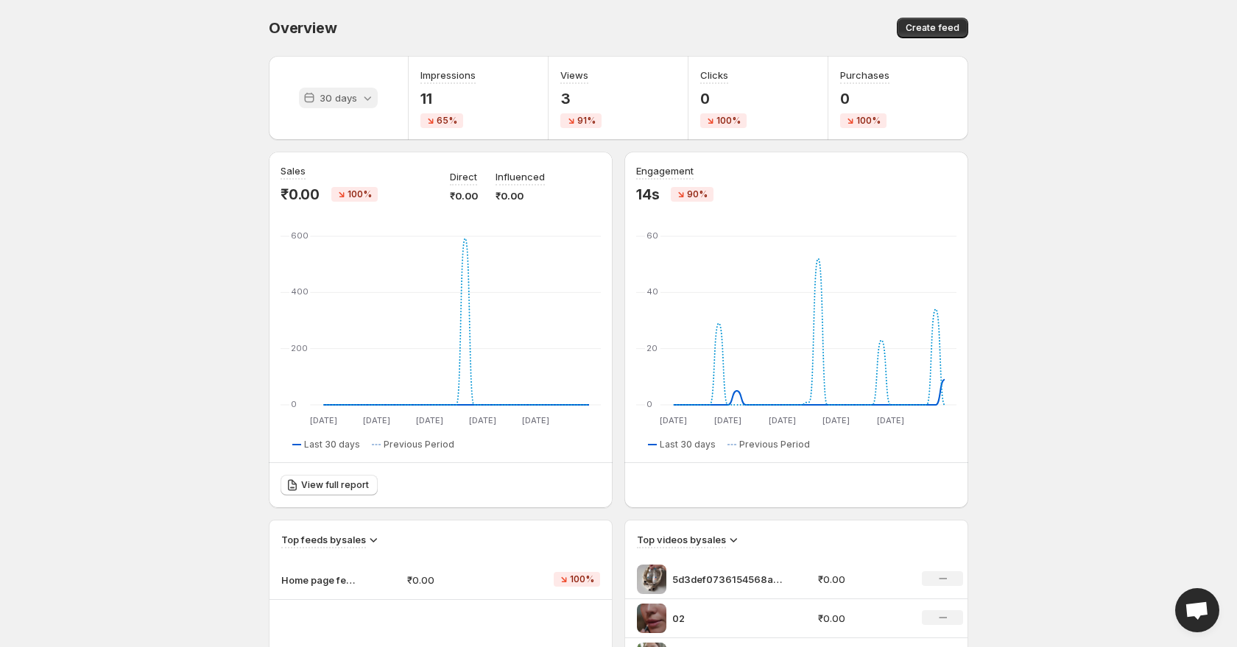
click at [329, 88] on div "30 days" at bounding box center [338, 98] width 79 height 21
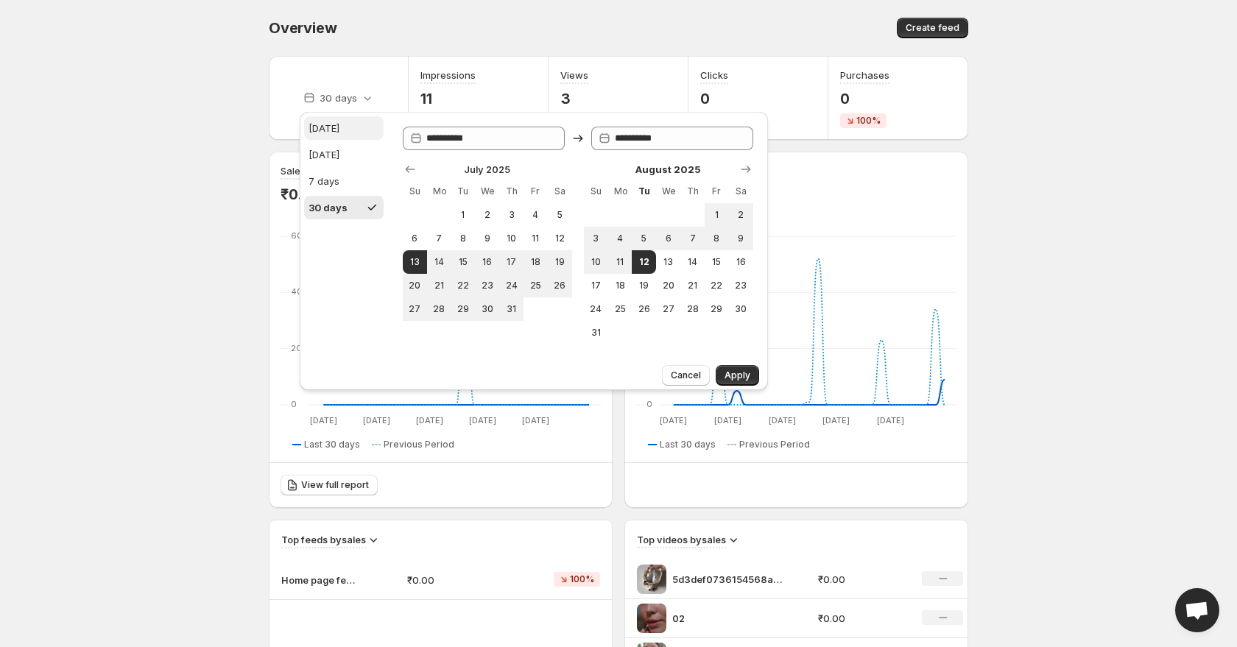
click at [336, 130] on button "[DATE]" at bounding box center [344, 128] width 80 height 24
type input "**********"
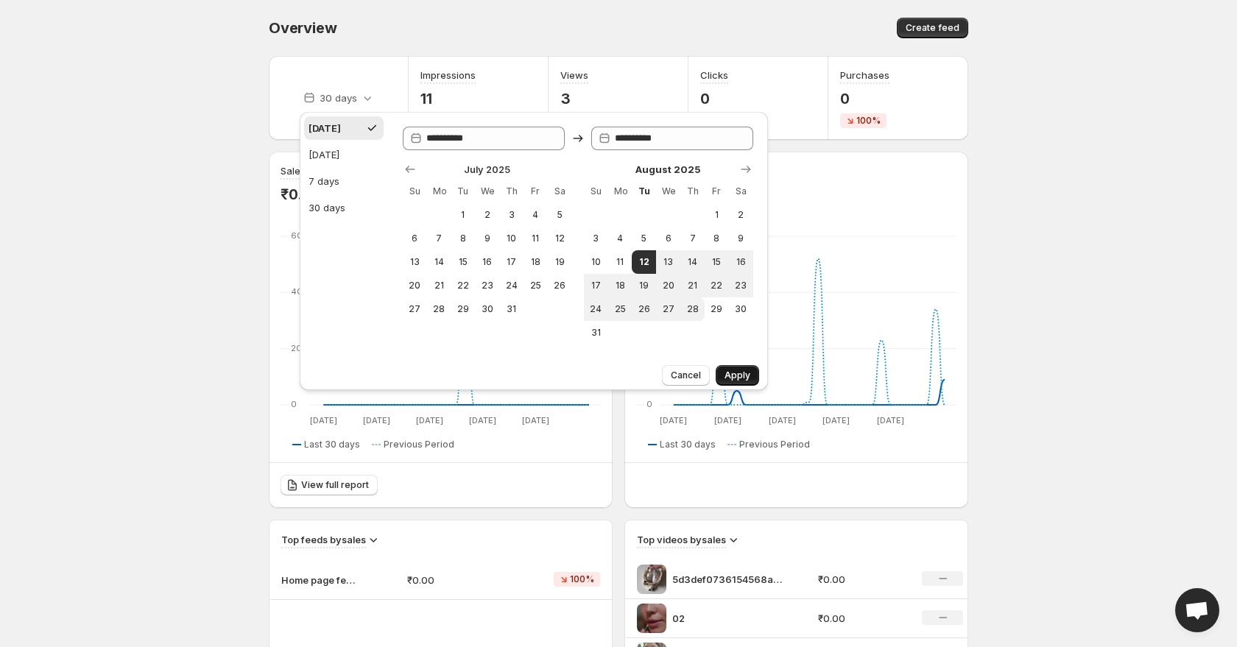
click at [747, 375] on span "Apply" at bounding box center [737, 376] width 26 height 12
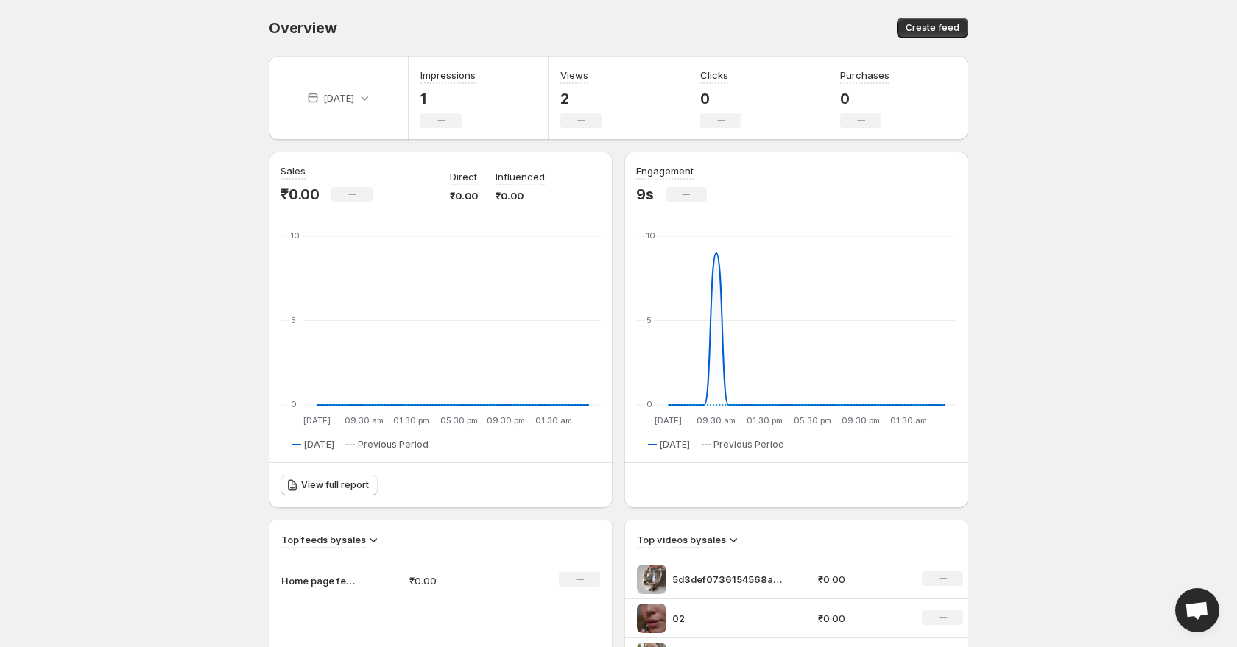
click at [1053, 272] on body "Home Feeds Videos Subscription Settings Overview. This page is ready Overview C…" at bounding box center [618, 323] width 1237 height 647
click at [374, 96] on div "Impressions represent how many times a feed, containing multiple videos, is sho…" at bounding box center [448, 117] width 208 height 71
click at [311, 95] on icon at bounding box center [313, 98] width 15 height 15
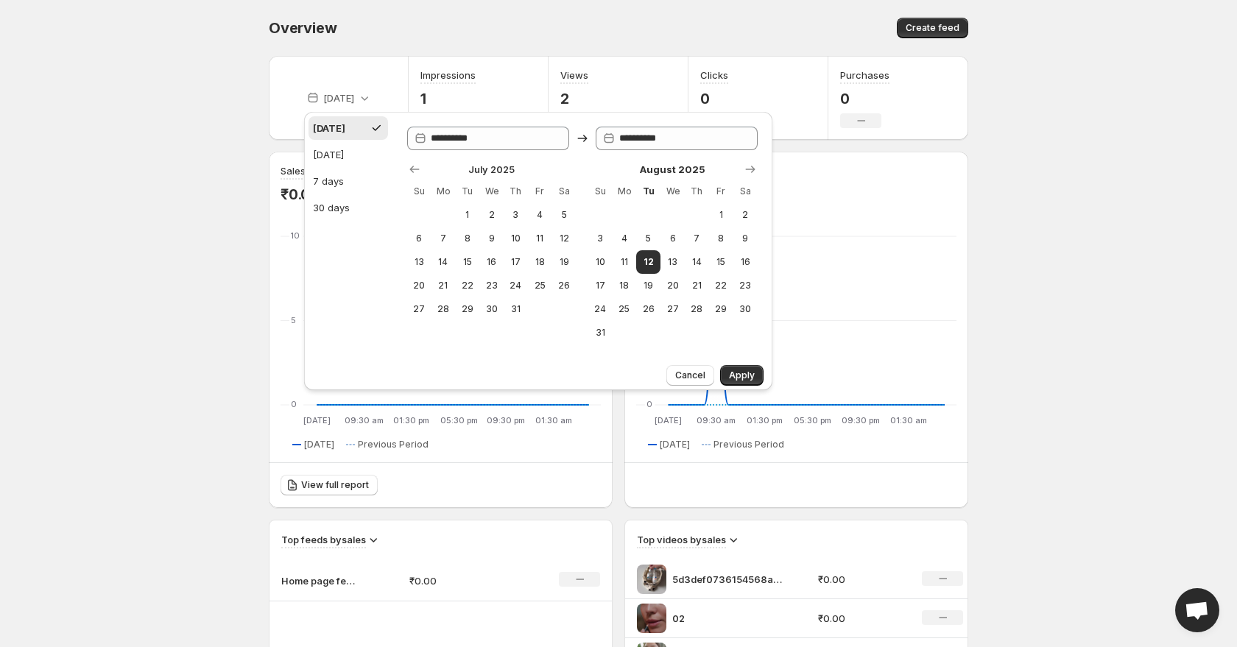
click at [372, 36] on div "Overview" at bounding box center [440, 28] width 342 height 21
